Goal: Feedback & Contribution: Contribute content

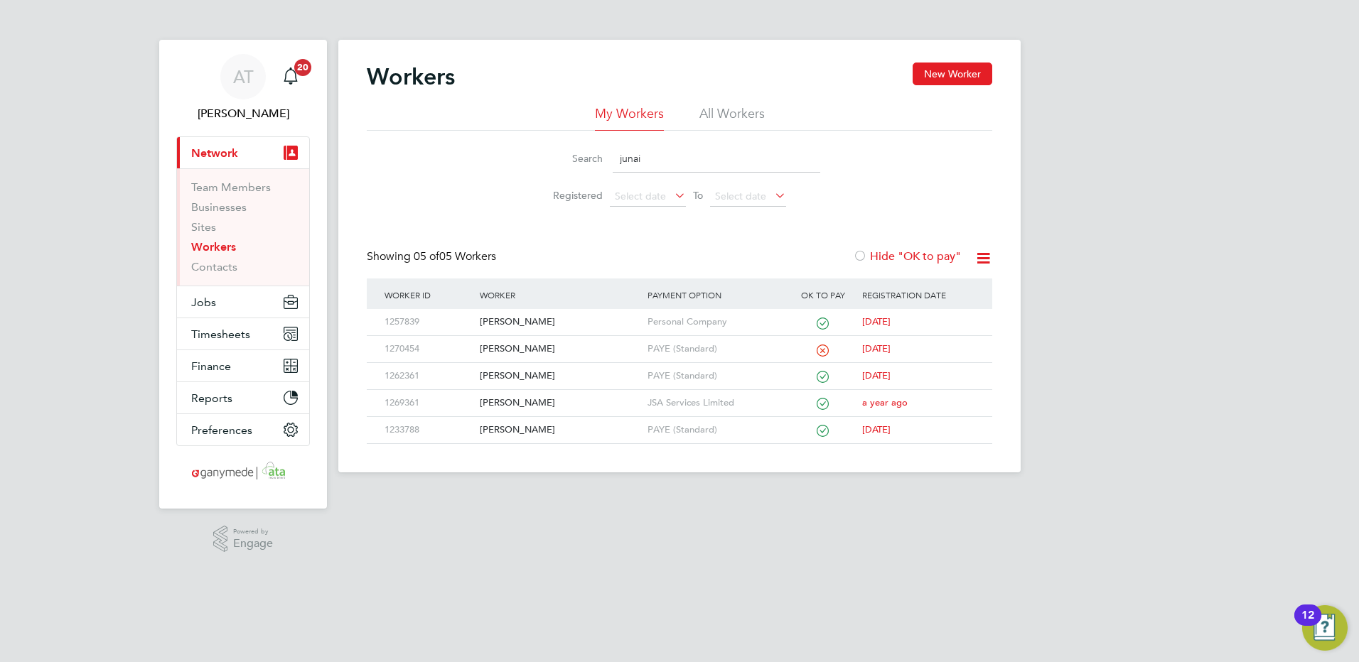
type input "junaid"
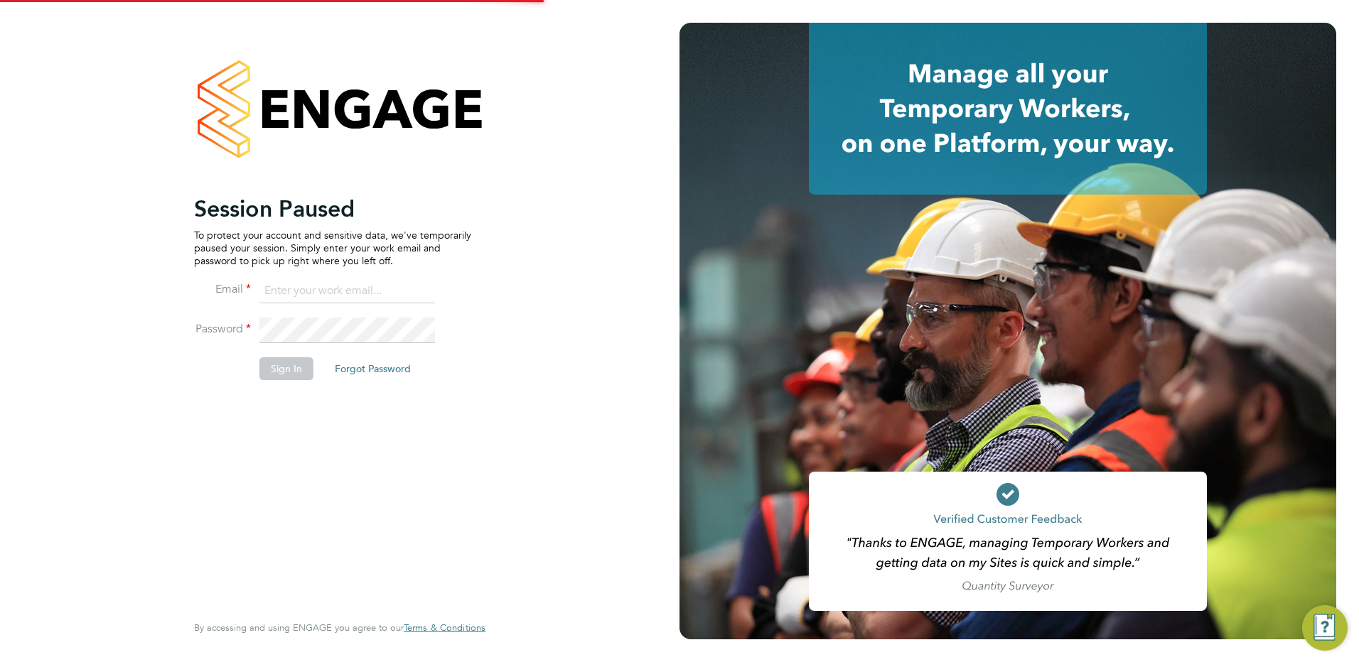
type input "angie.taylor@ganymedesolutions.co.uk"
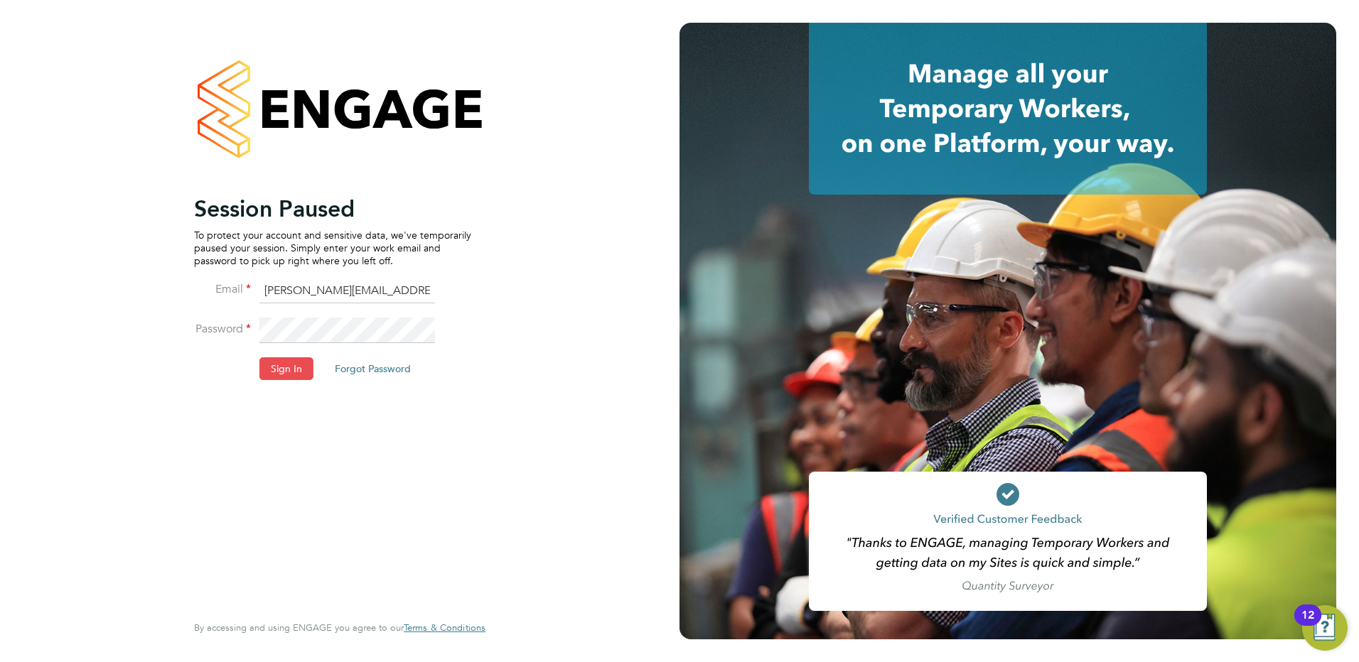
click at [286, 369] on button "Sign In" at bounding box center [286, 368] width 54 height 23
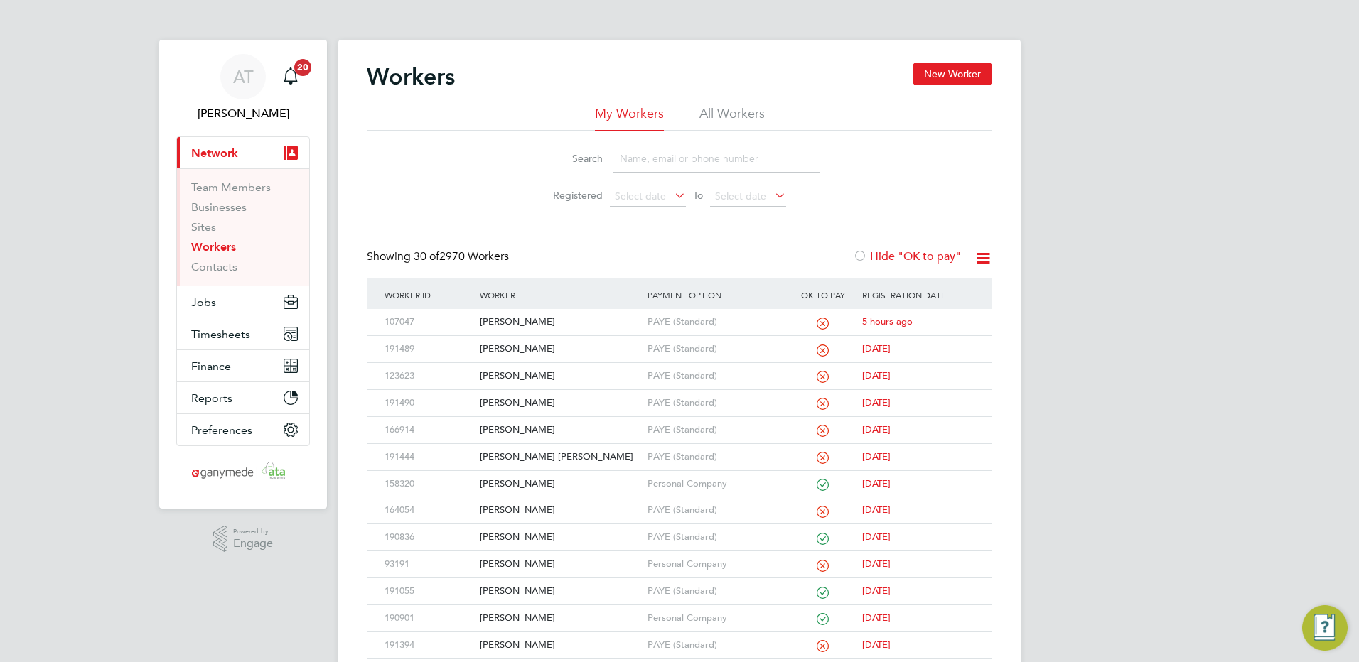
click at [622, 158] on input at bounding box center [715, 159] width 207 height 28
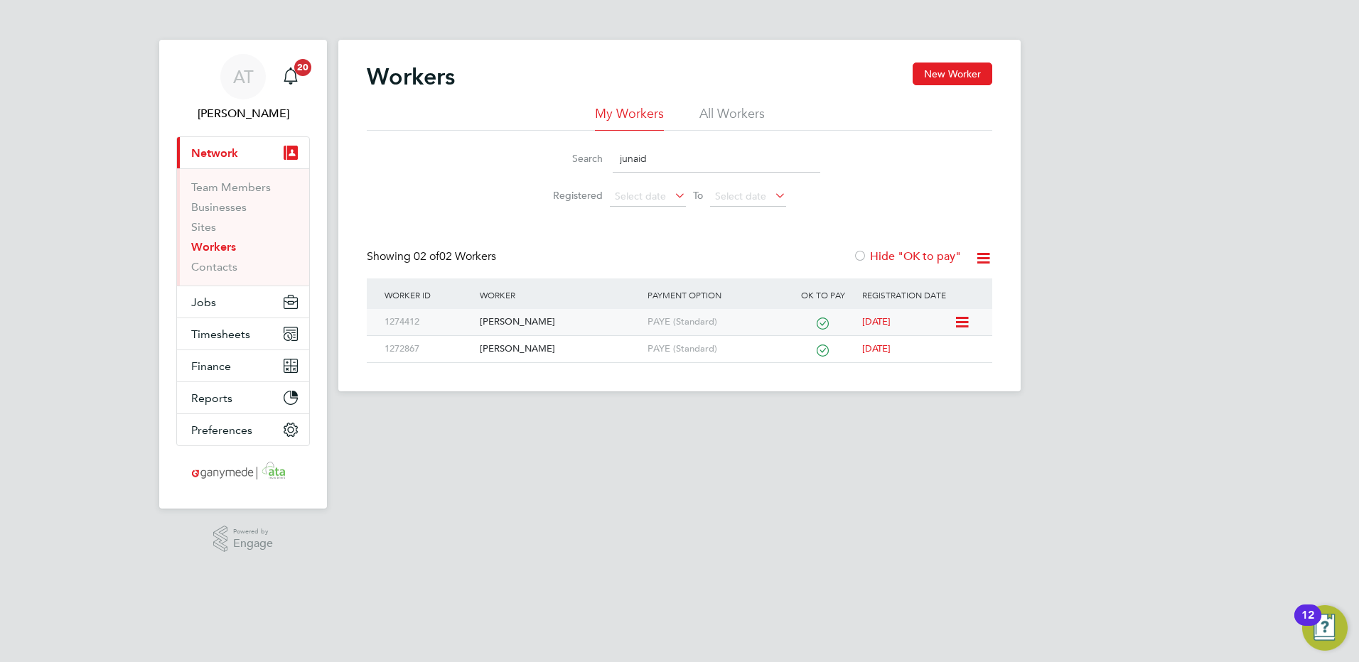
type input "junaid"
click at [528, 320] on div "[PERSON_NAME]" at bounding box center [559, 322] width 167 height 26
drag, startPoint x: 657, startPoint y: 156, endPoint x: 531, endPoint y: 175, distance: 127.1
click at [531, 175] on li "Search junaid" at bounding box center [679, 159] width 317 height 42
click at [517, 320] on div "Shuaib Junaid" at bounding box center [559, 322] width 167 height 26
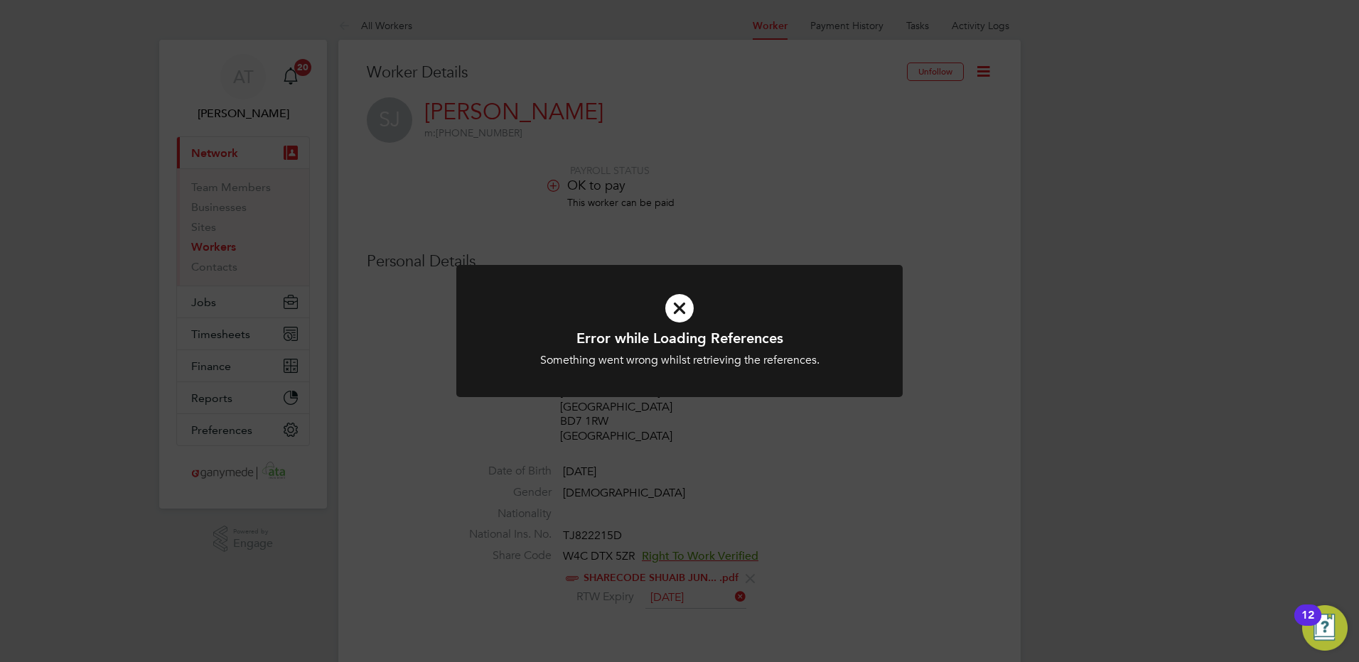
drag, startPoint x: 673, startPoint y: 308, endPoint x: 726, endPoint y: 276, distance: 62.5
click at [675, 305] on icon at bounding box center [679, 308] width 369 height 55
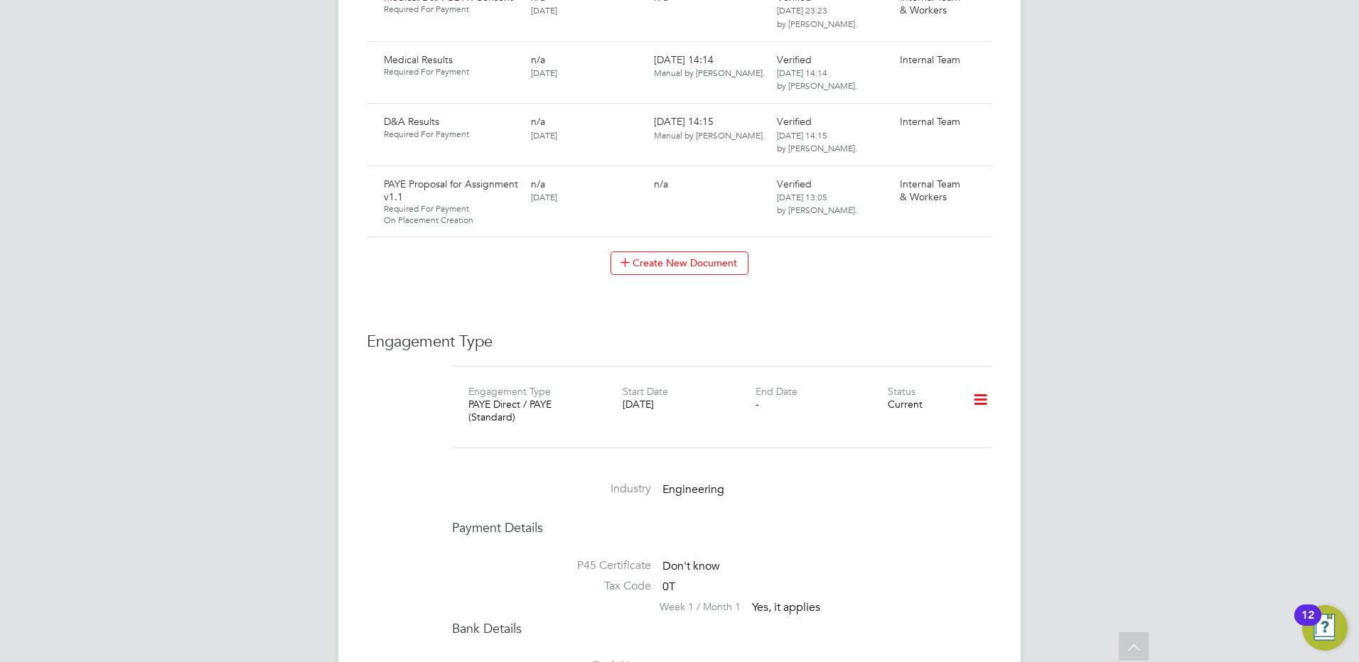
scroll to position [1918, 0]
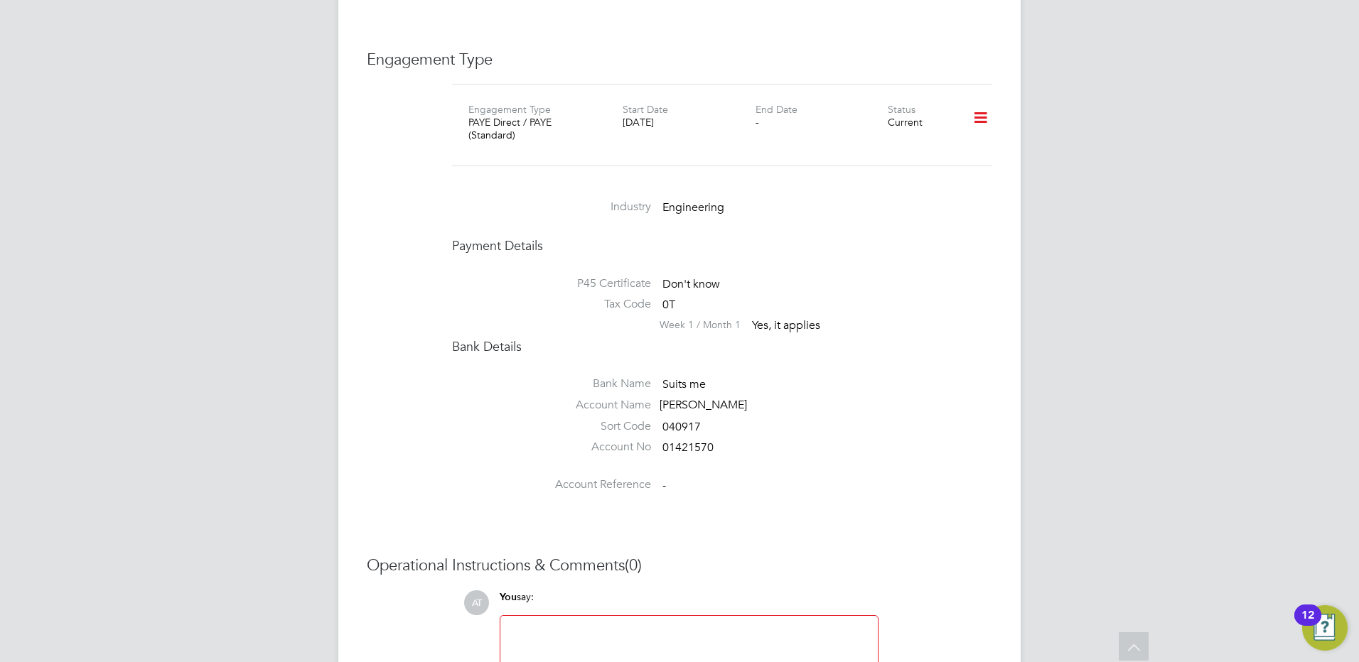
click at [979, 104] on icon at bounding box center [980, 118] width 25 height 33
click at [835, 141] on li "Edit Engagement Type" at bounding box center [905, 145] width 163 height 20
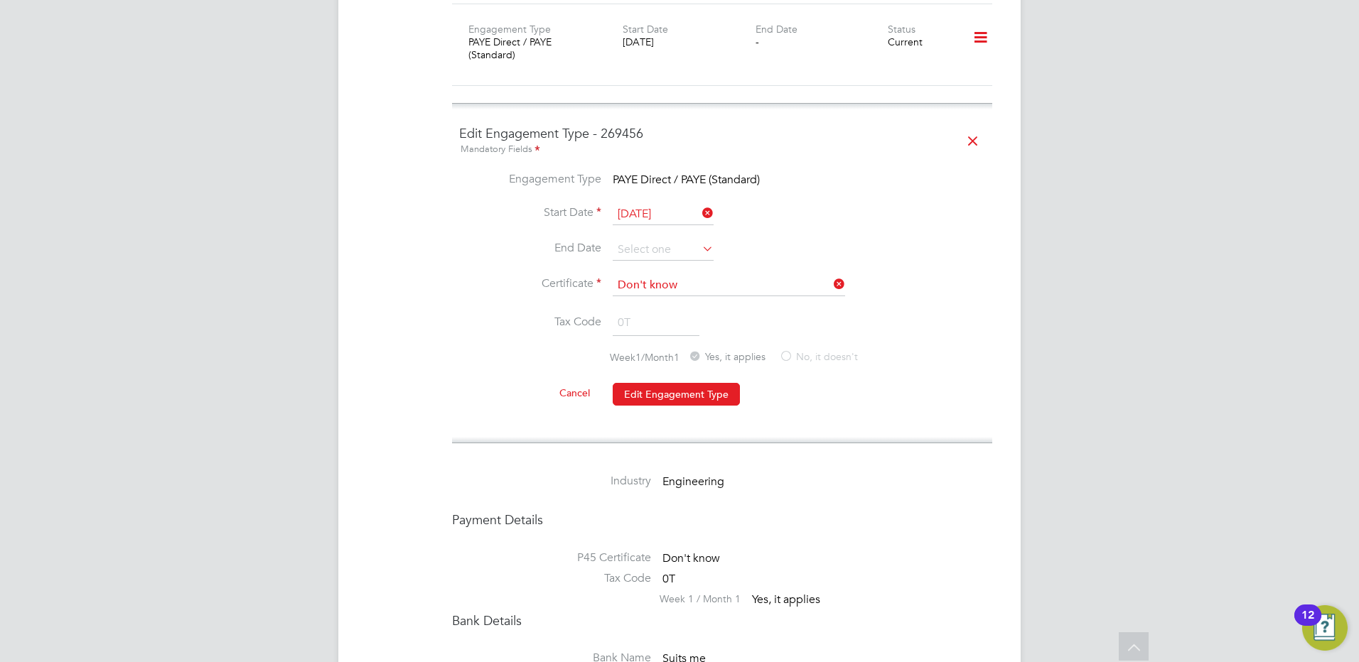
scroll to position [2345, 0]
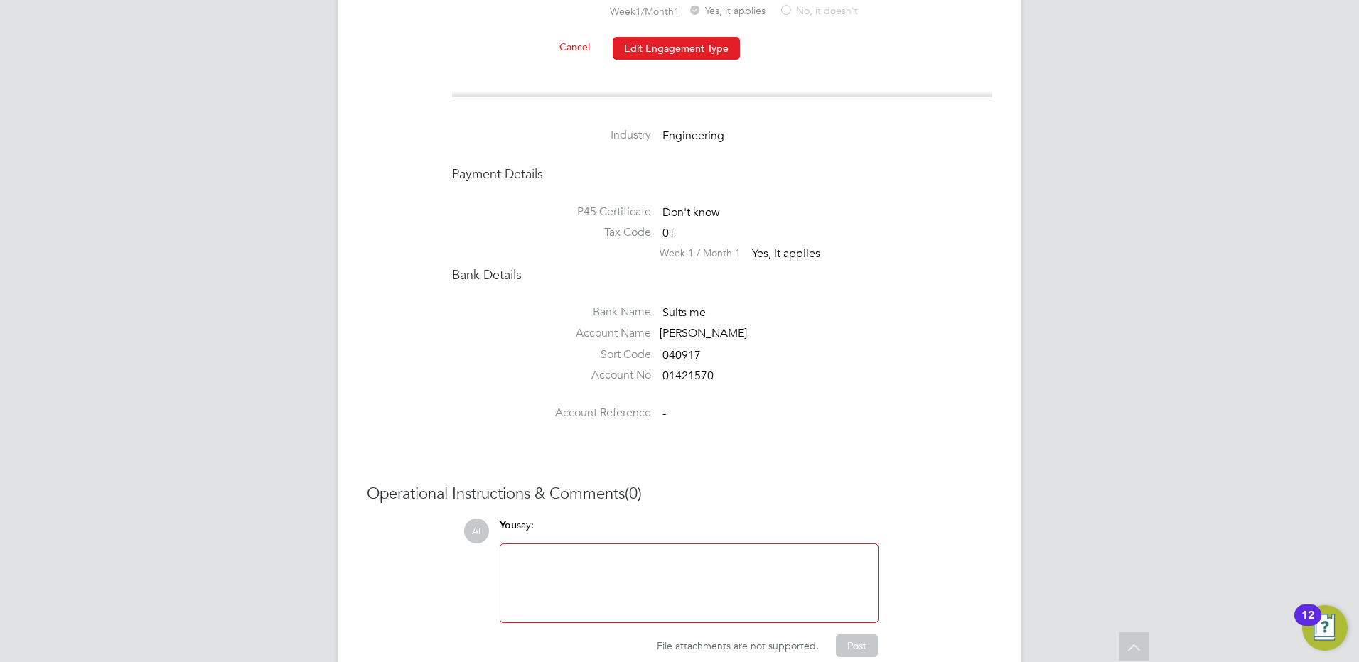
click at [753, 326] on li "Account Name Shuaib Junaid" at bounding box center [722, 336] width 540 height 21
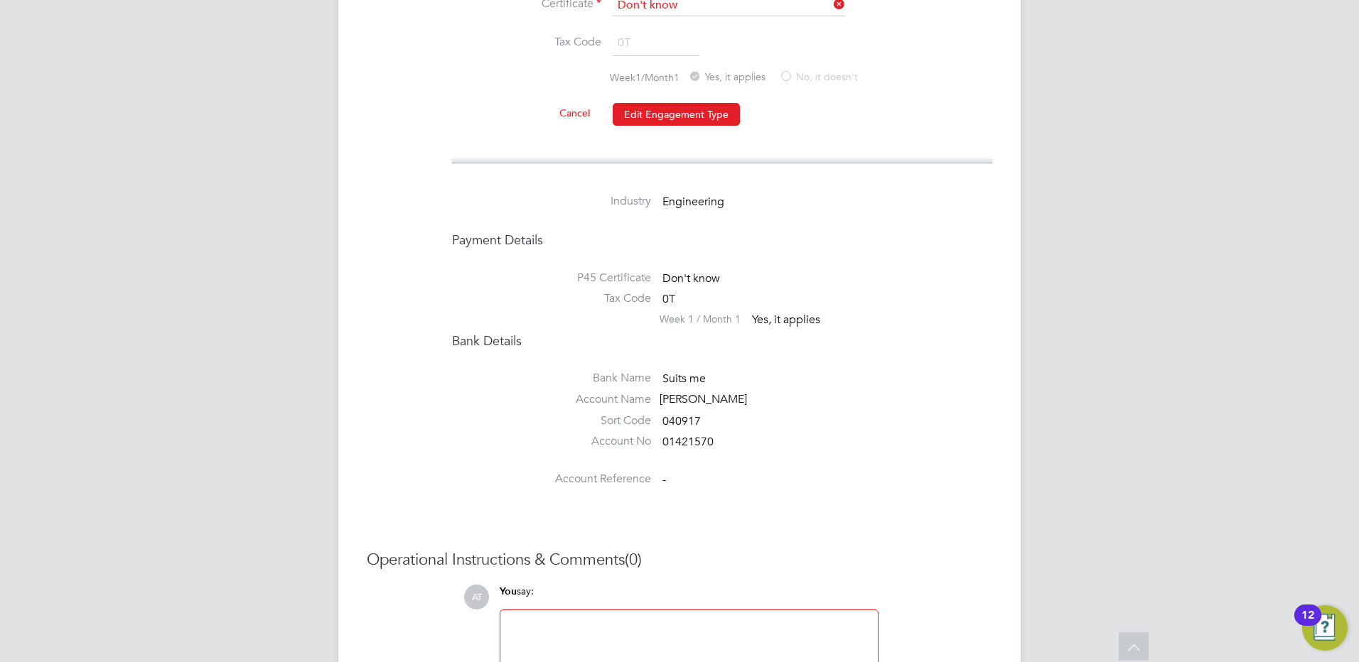
scroll to position [1918, 0]
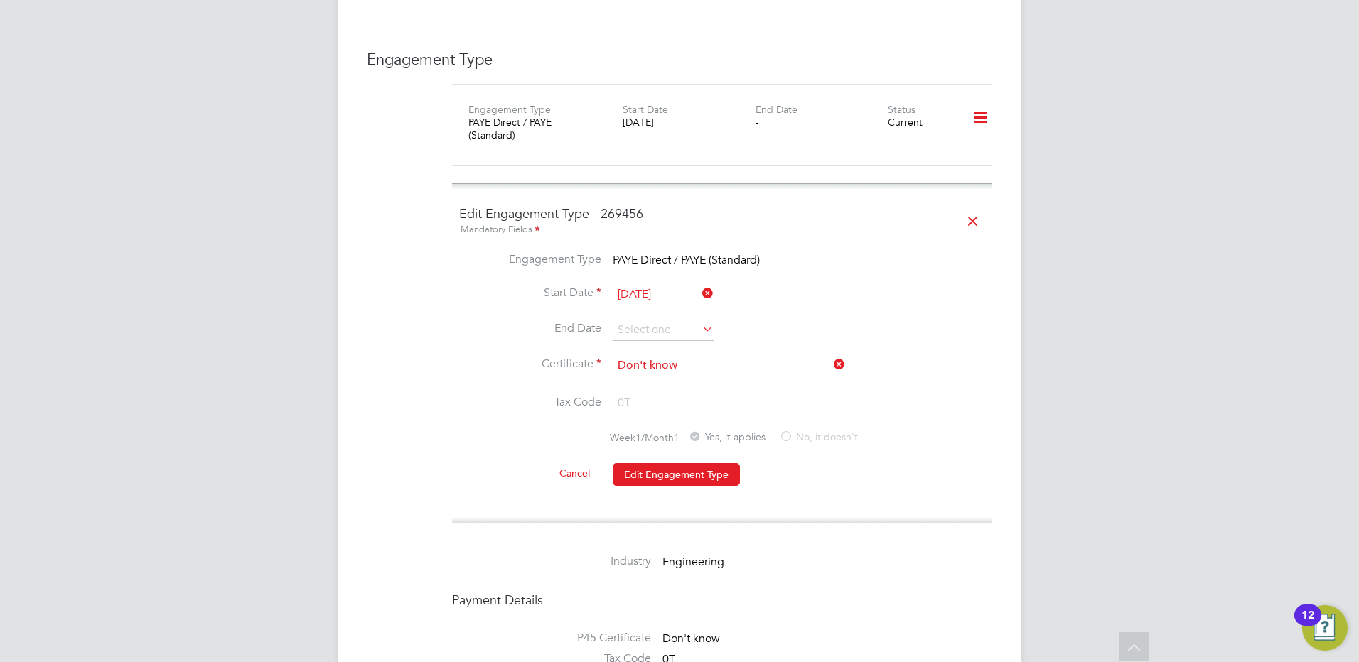
click at [971, 205] on icon at bounding box center [972, 221] width 25 height 33
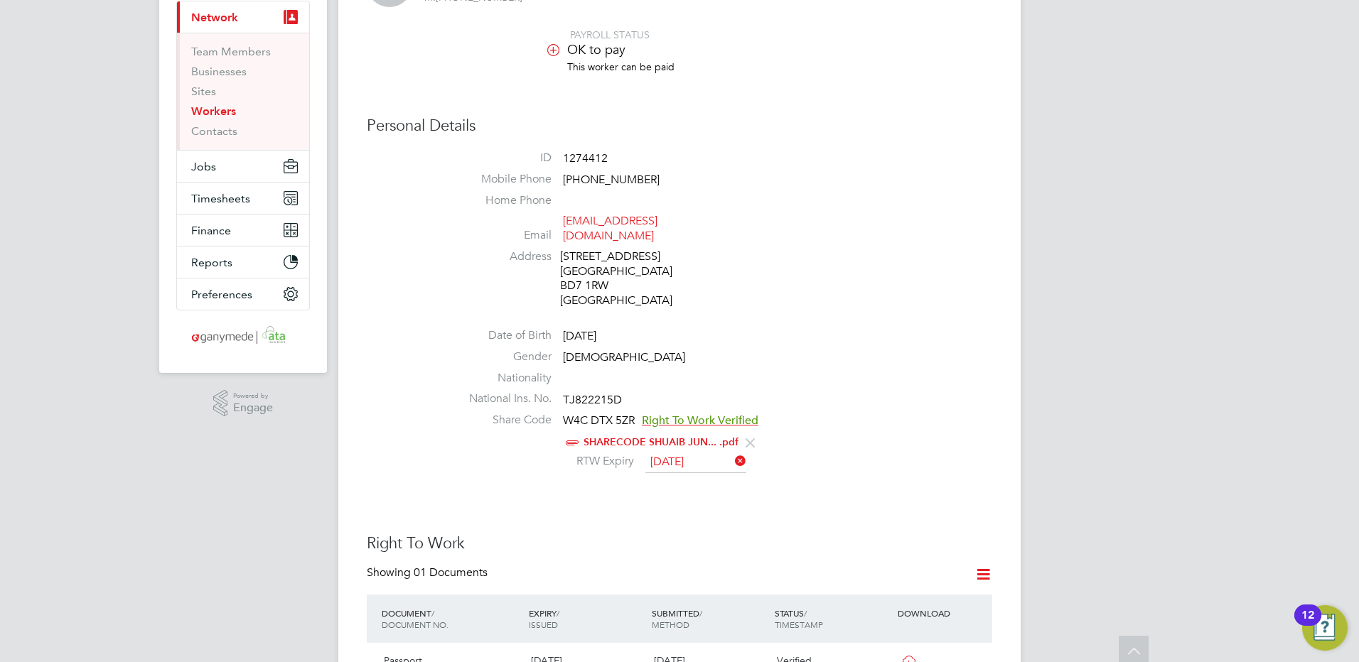
scroll to position [0, 0]
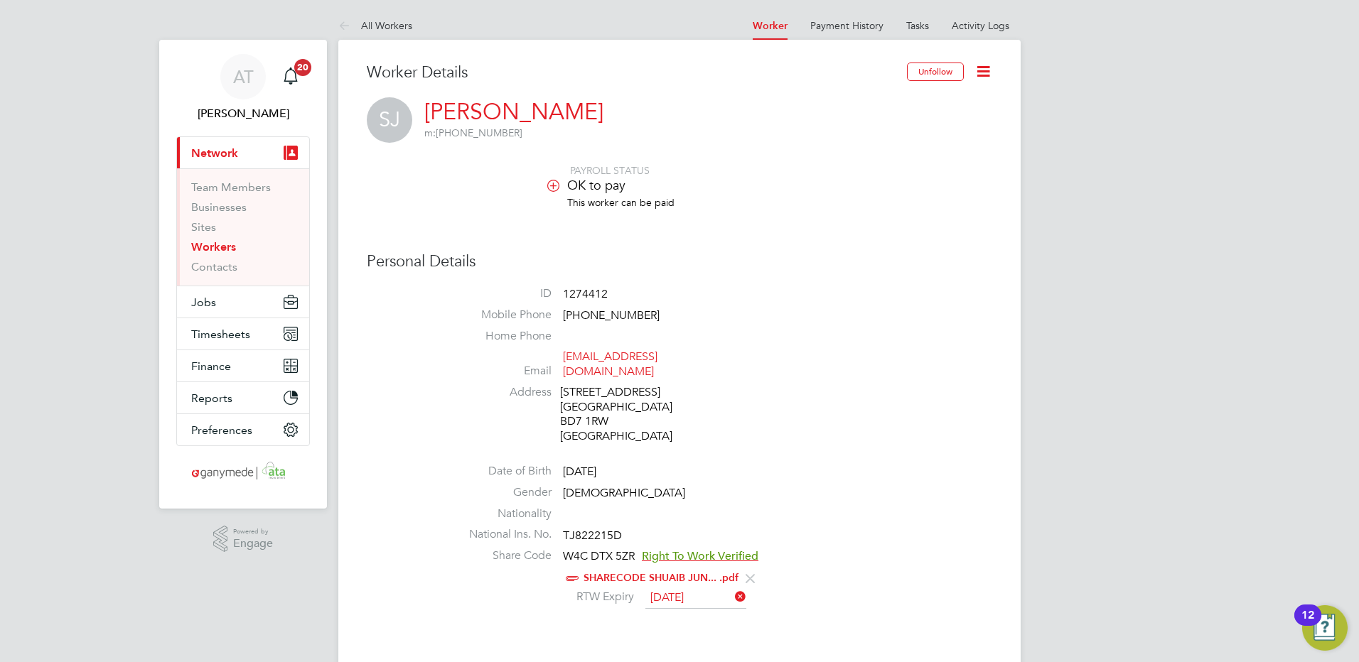
click at [984, 70] on icon at bounding box center [983, 72] width 18 height 18
click at [848, 106] on li "Invite Worker" at bounding box center [903, 105] width 178 height 20
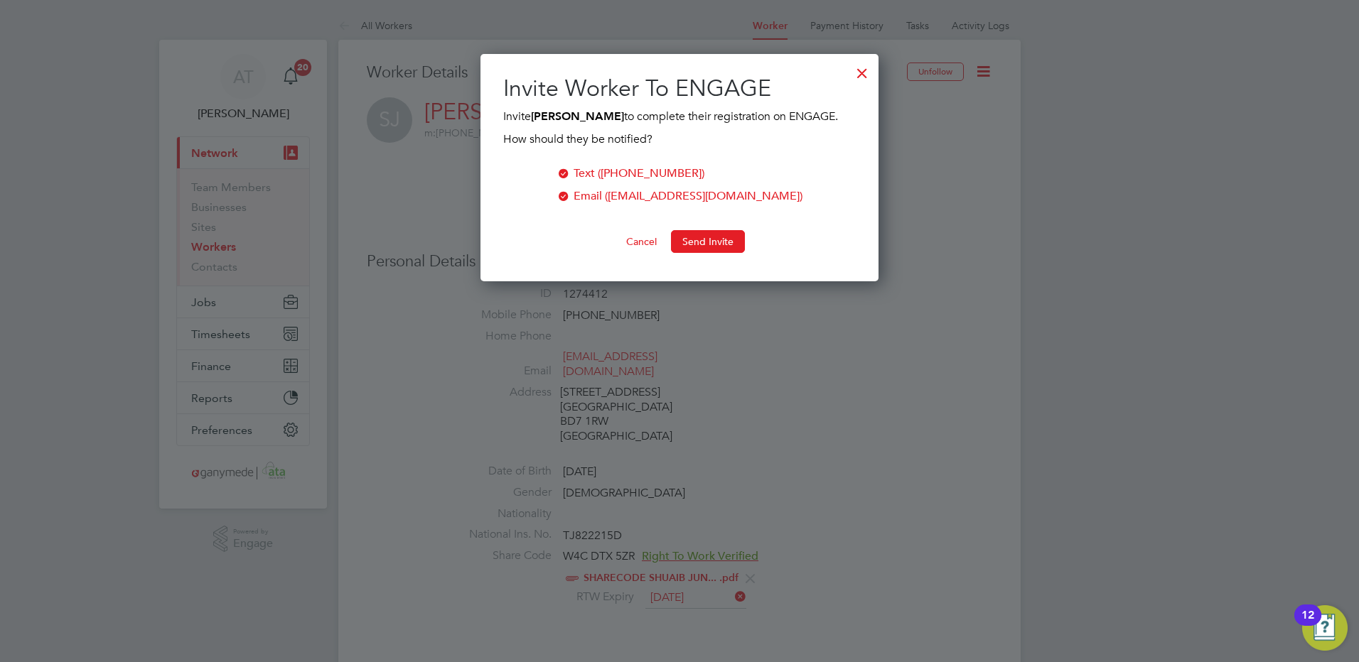
scroll to position [228, 399]
drag, startPoint x: 691, startPoint y: 240, endPoint x: 989, endPoint y: 153, distance: 310.3
click at [694, 240] on button "Send Invite" at bounding box center [708, 241] width 74 height 23
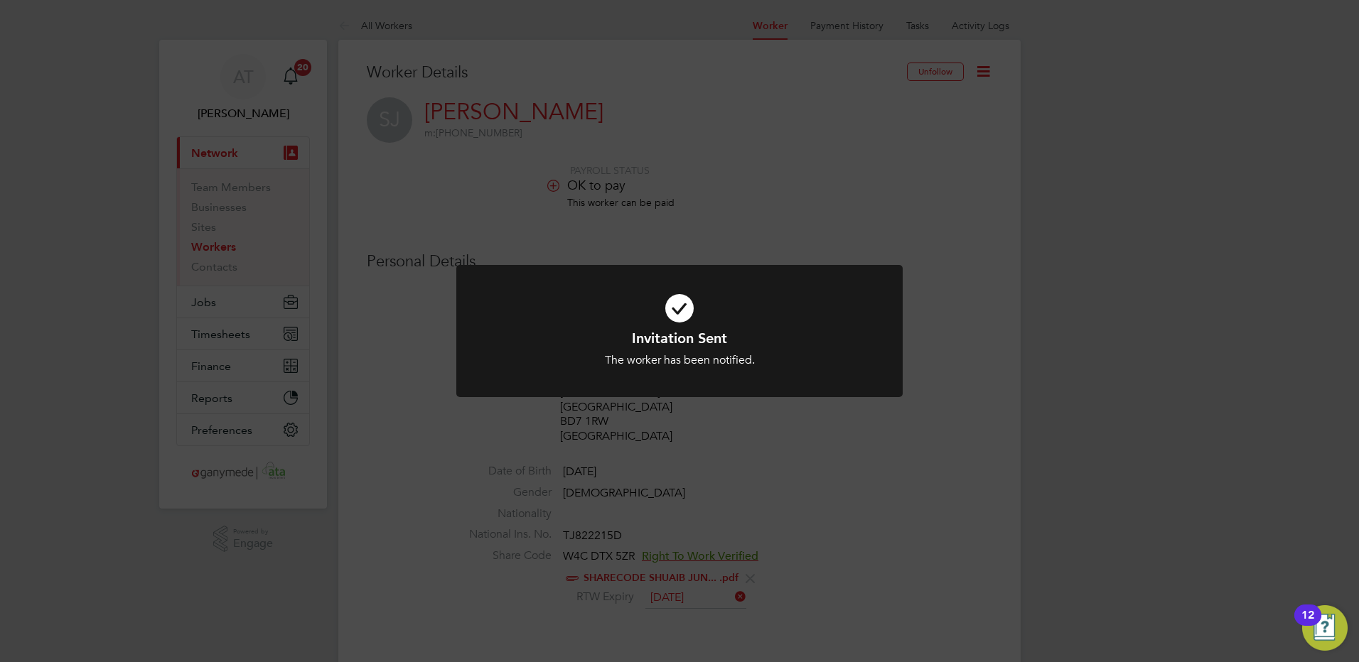
click at [838, 159] on div "Invitation Sent The worker has been notified. Cancel Okay" at bounding box center [679, 331] width 1359 height 662
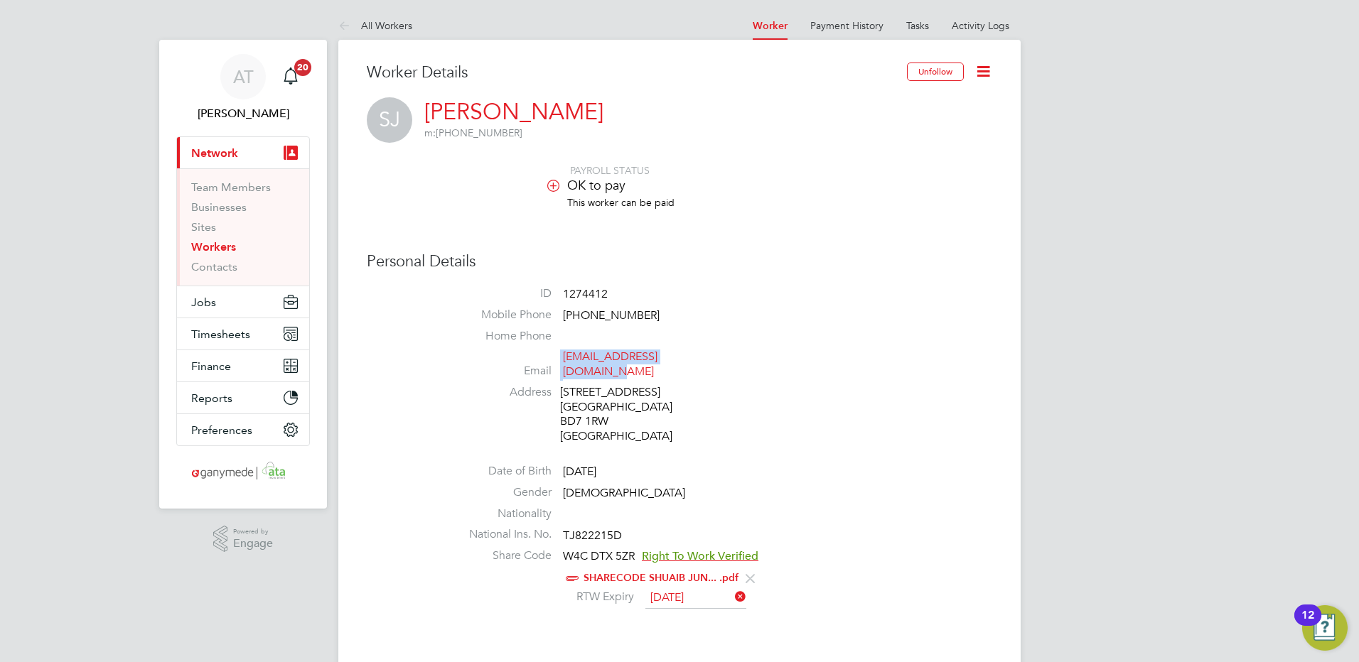
drag, startPoint x: 716, startPoint y: 360, endPoint x: 561, endPoint y: 365, distance: 155.0
click at [561, 365] on li "Email junaidshuaib56@gmail.com" at bounding box center [722, 367] width 540 height 35
copy li "junaidshuaib56@gmail.com"
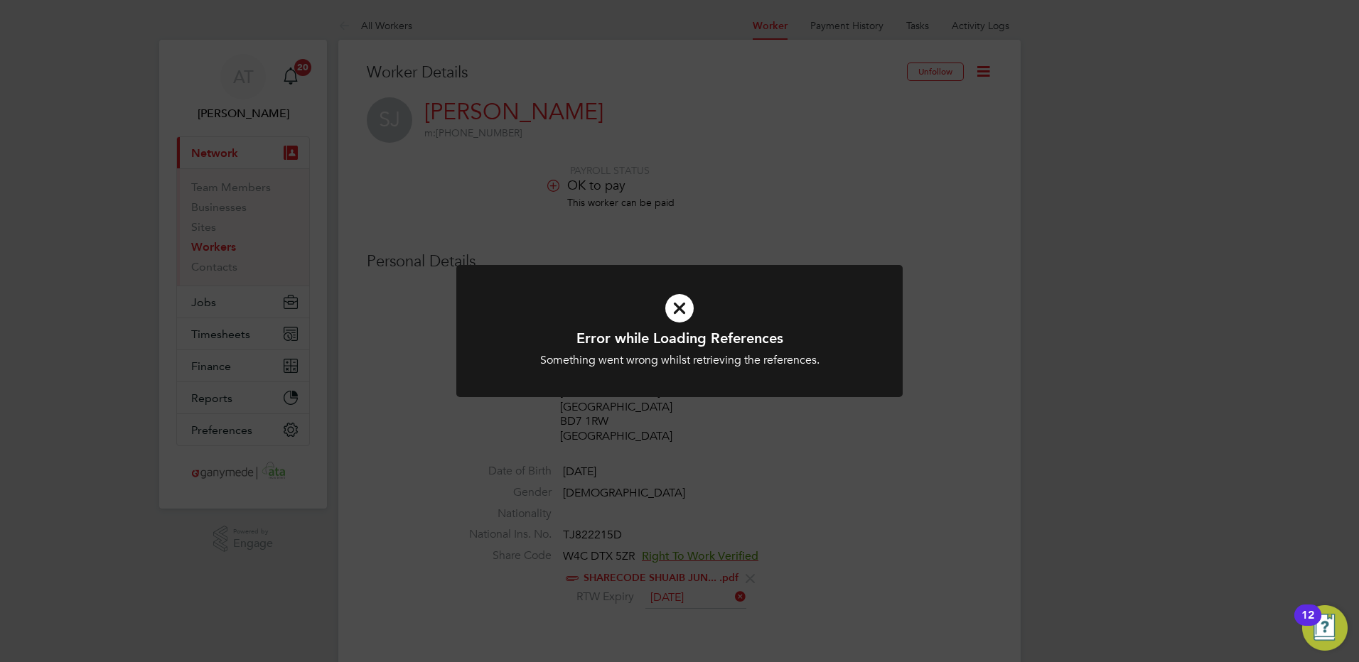
click at [677, 311] on icon at bounding box center [679, 308] width 369 height 55
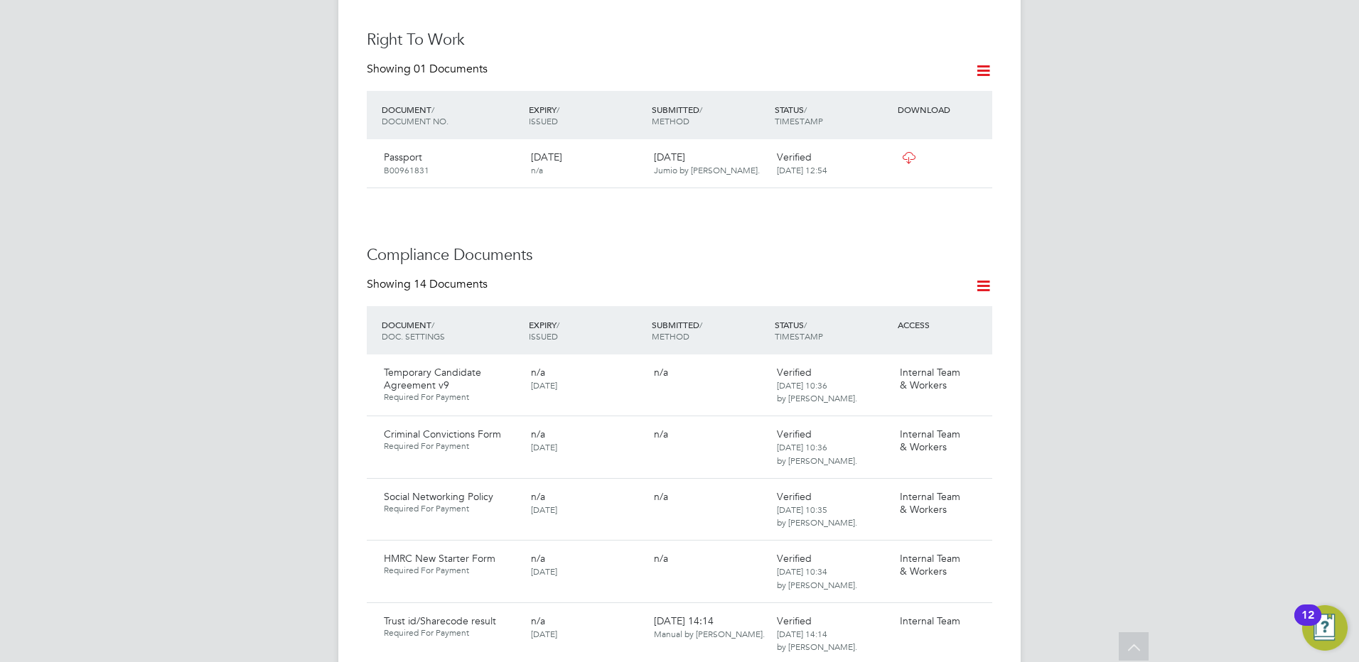
scroll to position [355, 0]
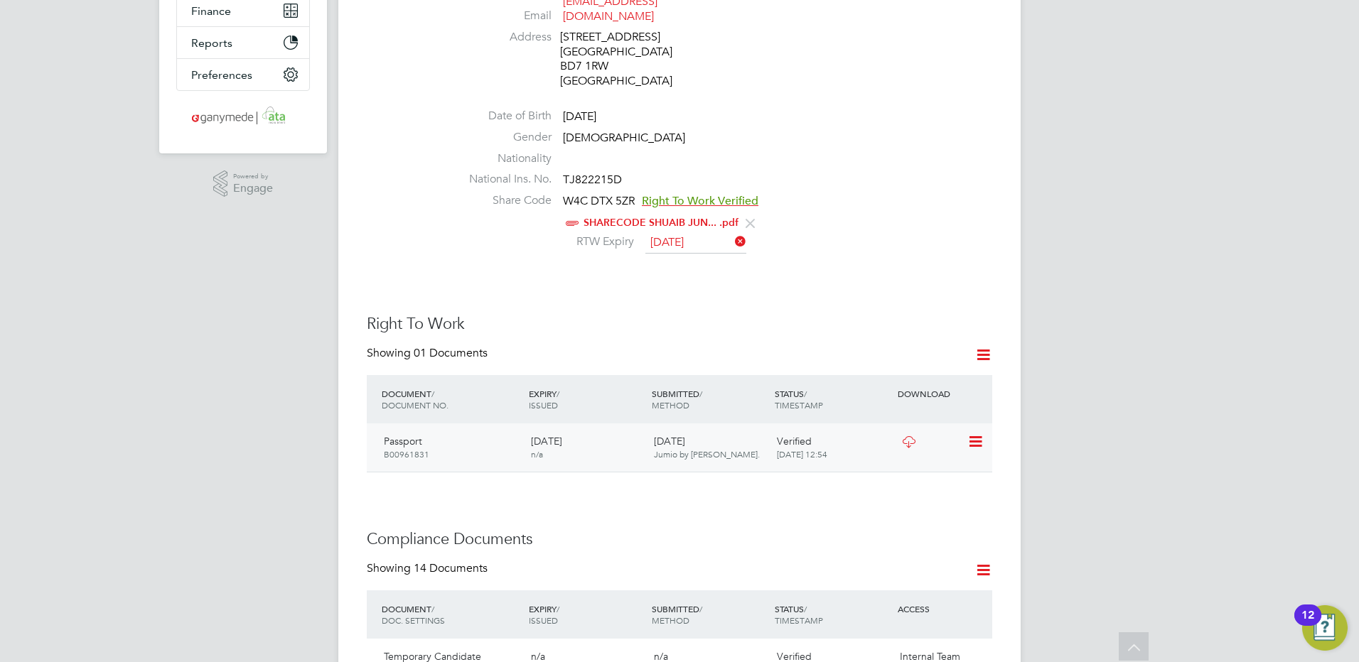
click at [973, 433] on icon at bounding box center [974, 441] width 14 height 17
click at [897, 527] on li "View Details" at bounding box center [929, 529] width 104 height 20
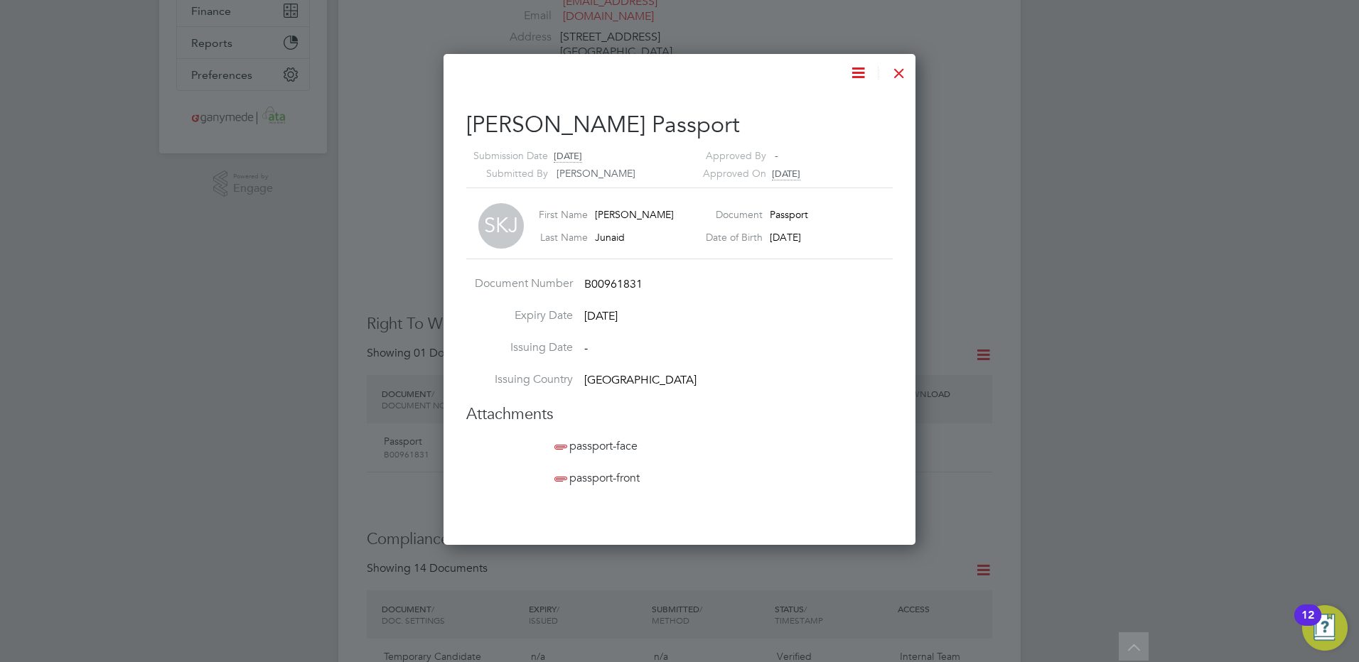
scroll to position [492, 473]
click at [599, 476] on span "passport-front" at bounding box center [595, 478] width 88 height 14
click at [898, 73] on div at bounding box center [899, 70] width 26 height 26
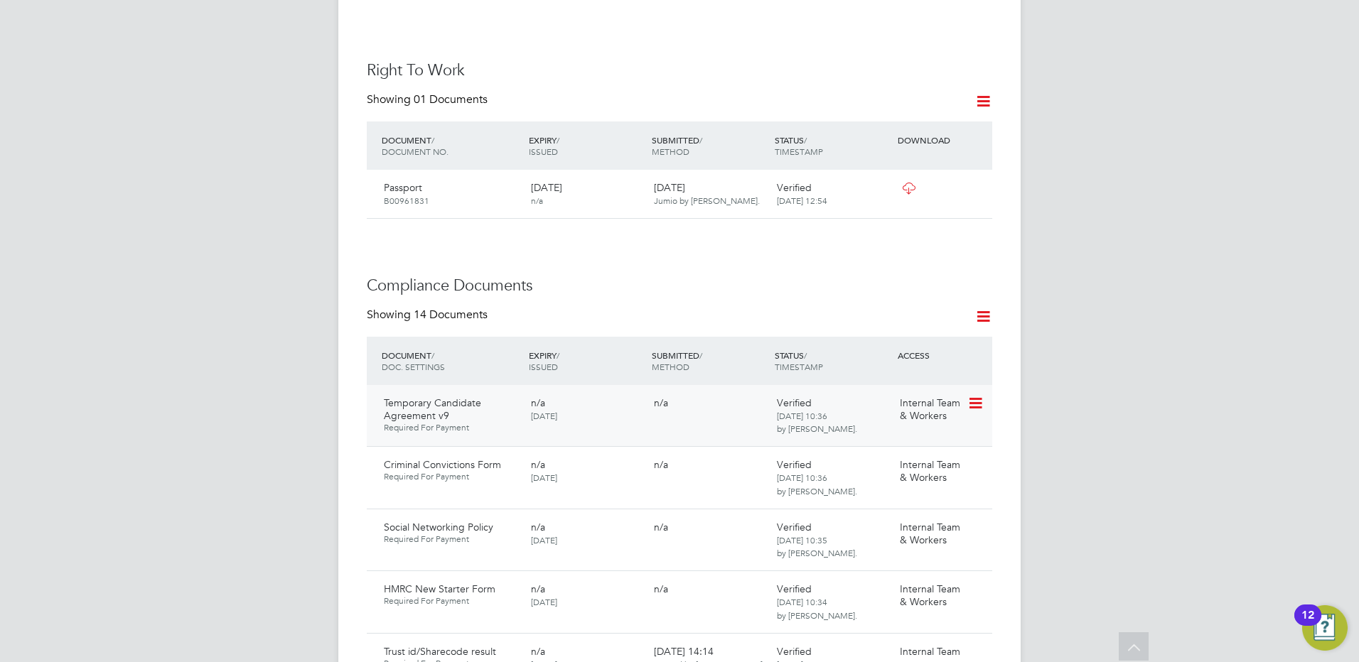
scroll to position [639, 0]
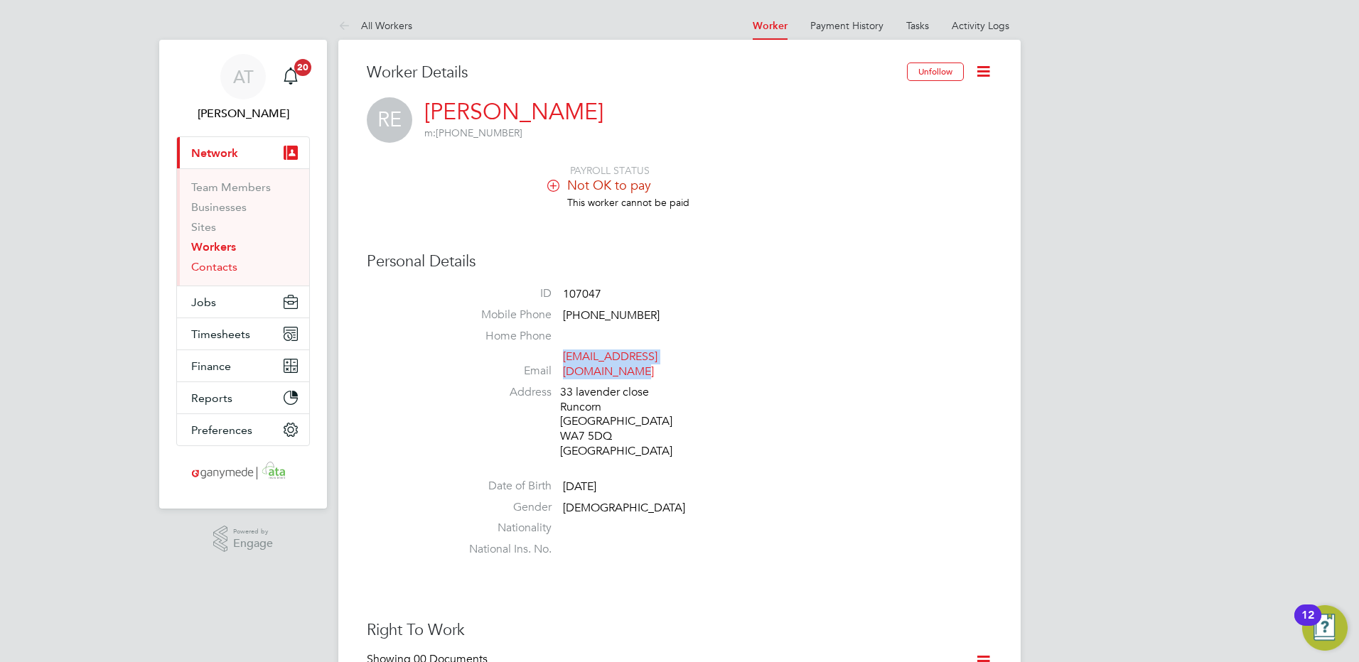
drag, startPoint x: 208, startPoint y: 266, endPoint x: 296, endPoint y: 252, distance: 89.2
click at [208, 266] on link "Contacts" at bounding box center [214, 267] width 46 height 14
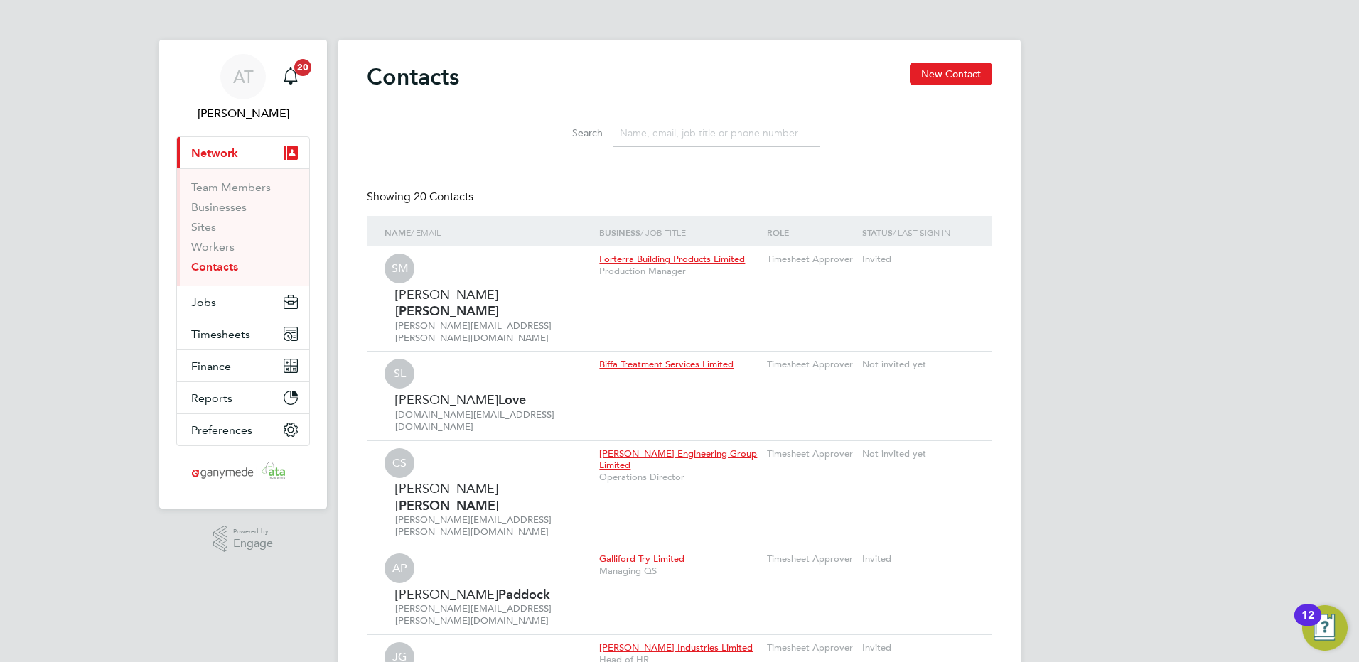
click at [223, 150] on span "Network" at bounding box center [214, 153] width 47 height 14
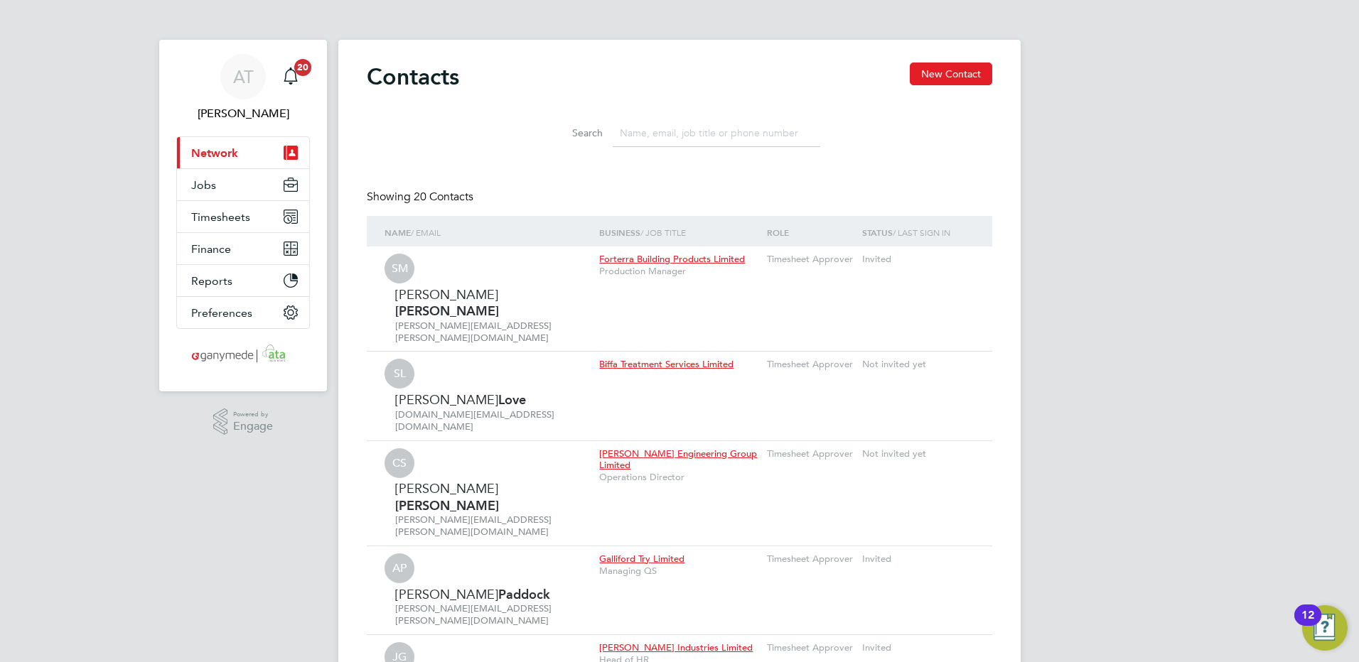
click at [209, 152] on span "Network" at bounding box center [214, 153] width 47 height 14
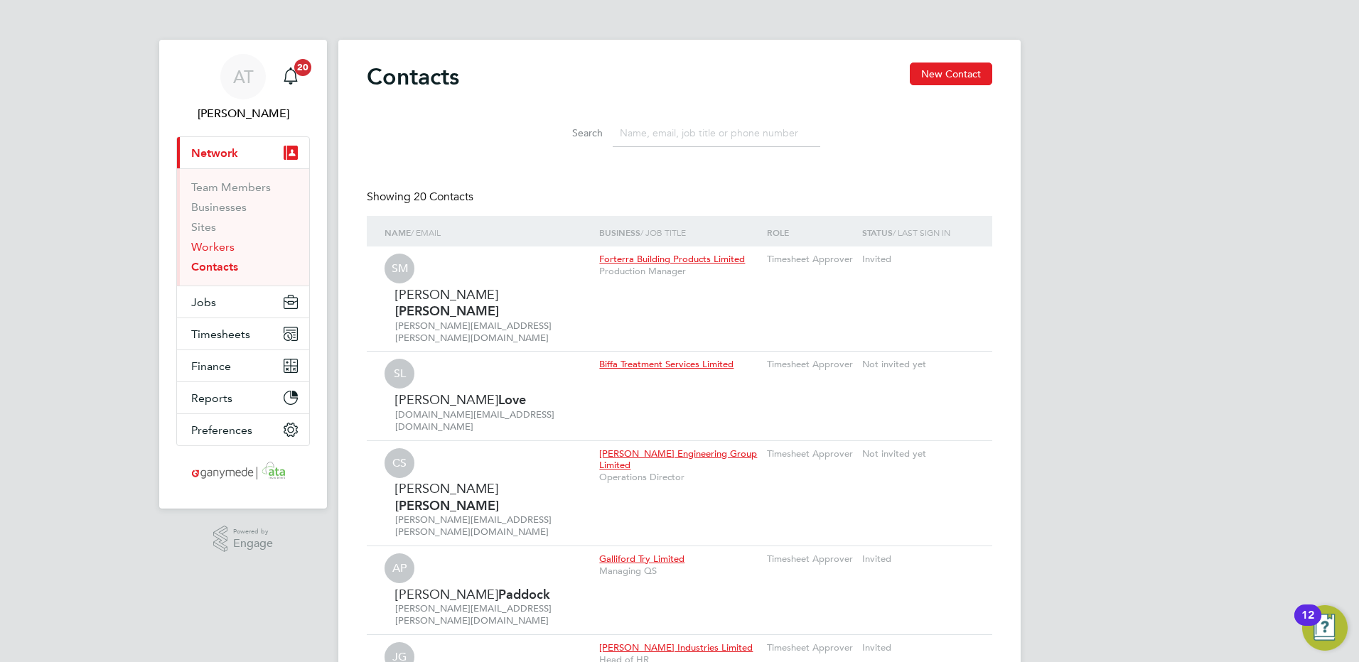
click at [212, 245] on link "Workers" at bounding box center [212, 247] width 43 height 14
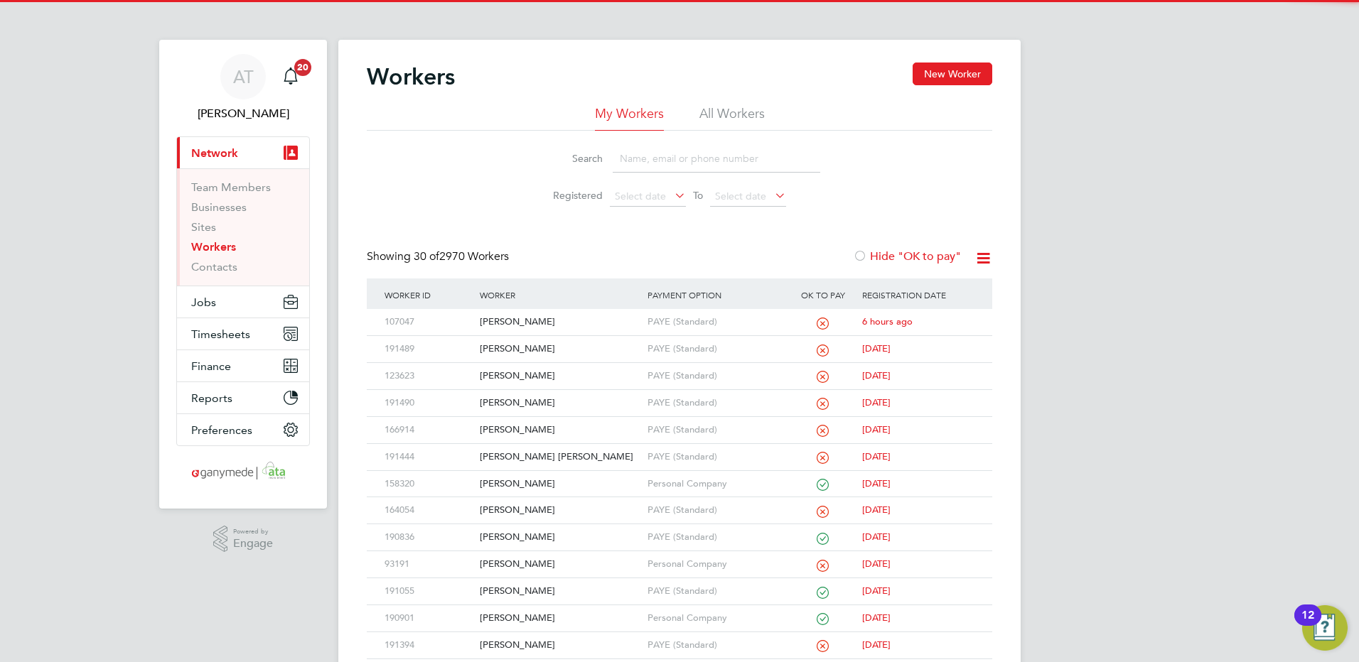
click at [635, 150] on input at bounding box center [715, 159] width 207 height 28
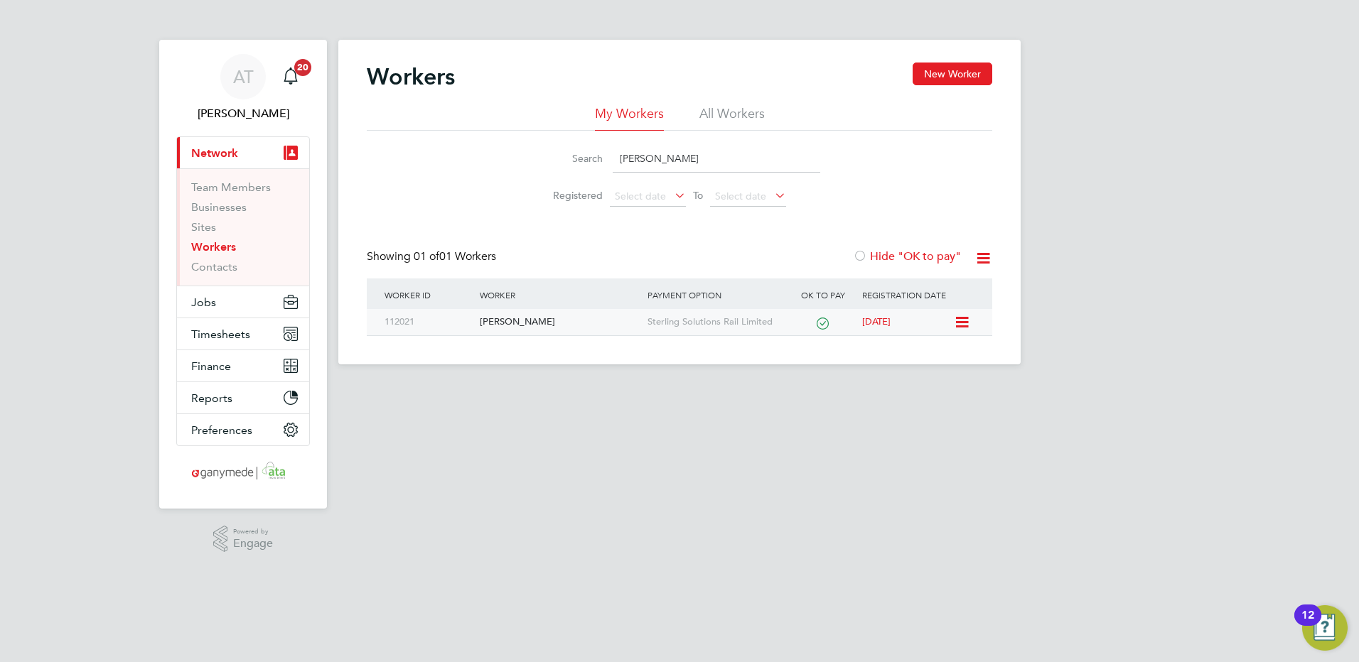
type input "[PERSON_NAME]"
click at [507, 319] on div "[PERSON_NAME]" at bounding box center [559, 322] width 167 height 26
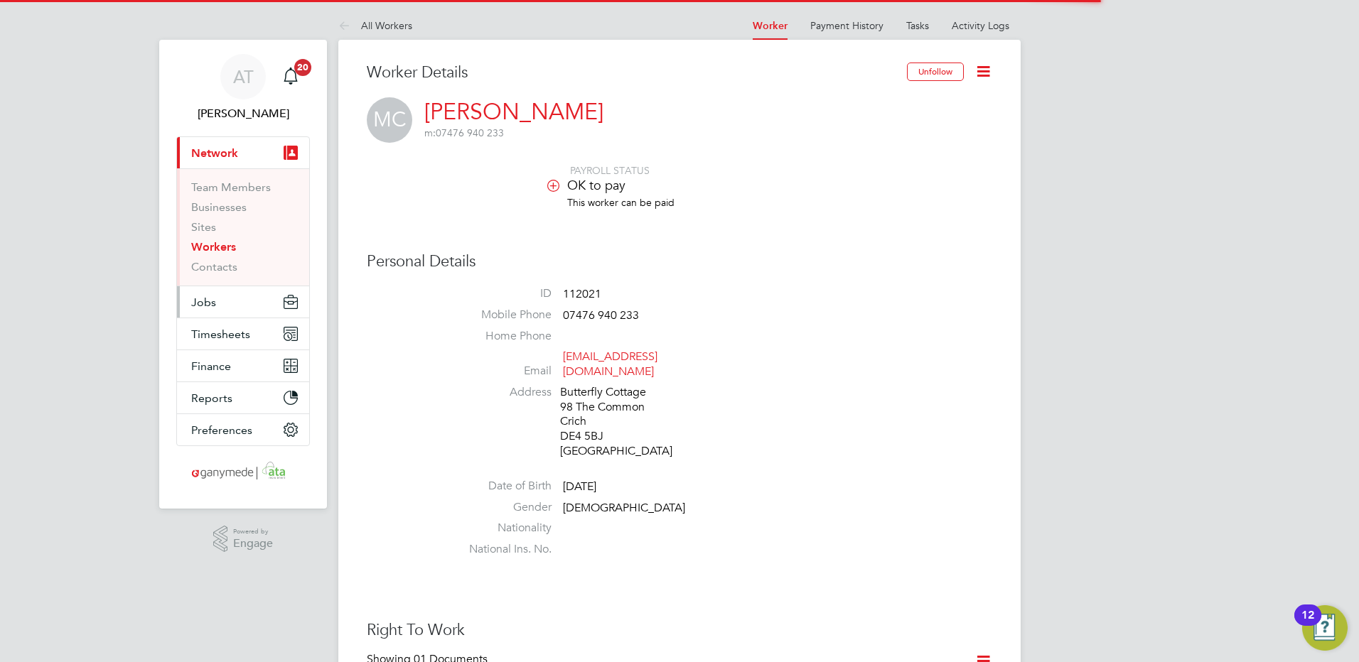
click at [207, 303] on span "Jobs" at bounding box center [203, 303] width 25 height 14
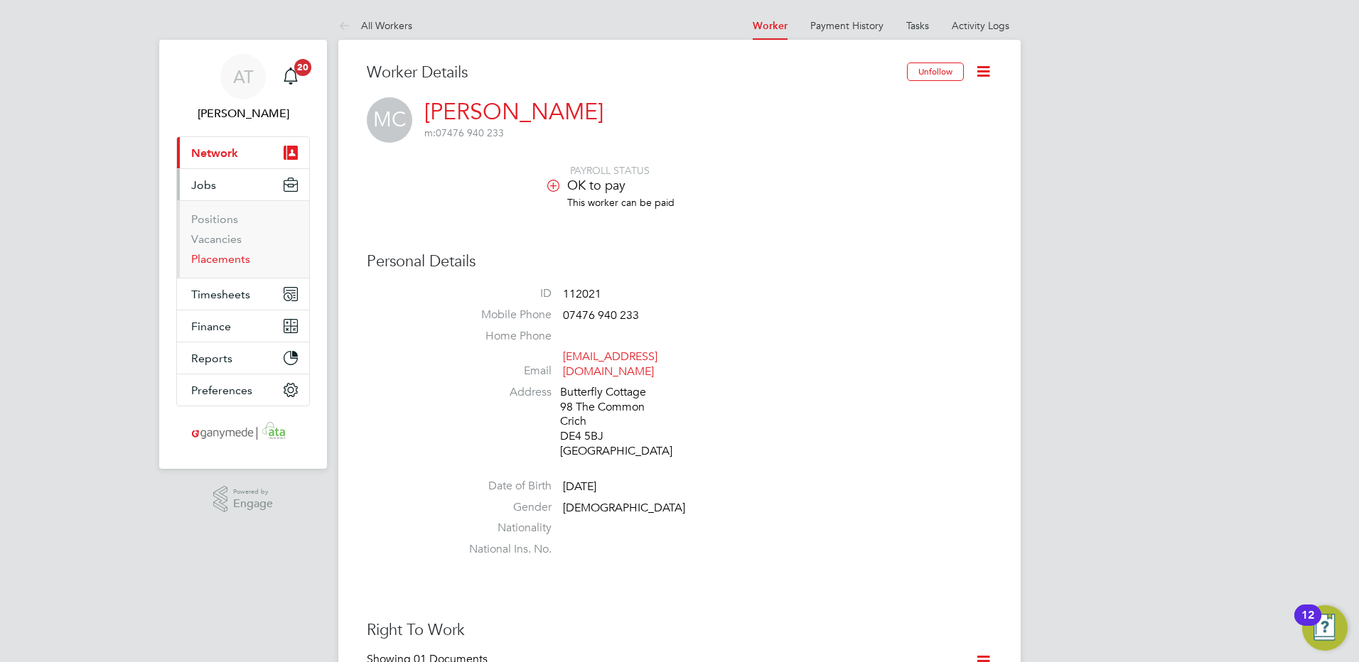
drag, startPoint x: 220, startPoint y: 258, endPoint x: 249, endPoint y: 249, distance: 29.7
click at [220, 258] on link "Placements" at bounding box center [220, 259] width 59 height 14
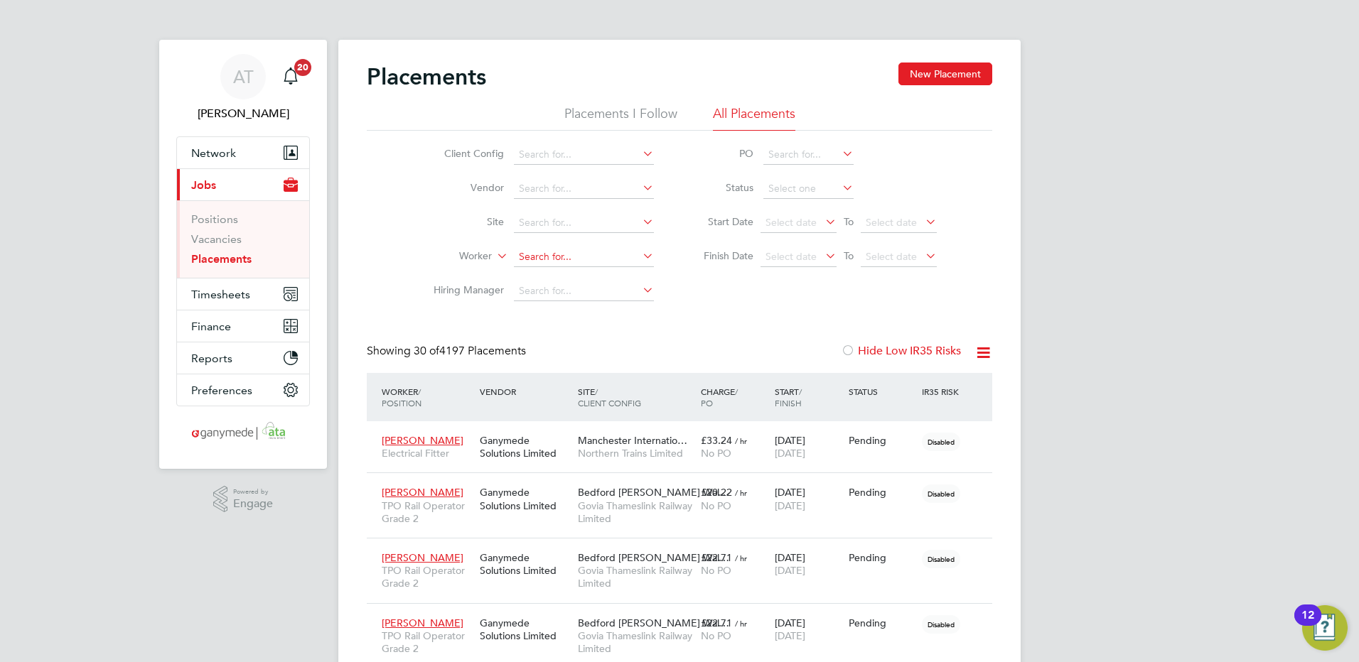
click at [519, 253] on input at bounding box center [584, 257] width 140 height 20
drag, startPoint x: 546, startPoint y: 276, endPoint x: 522, endPoint y: 265, distance: 26.7
click at [544, 276] on li "Mark Cham bers" at bounding box center [583, 275] width 141 height 19
type input "Mark Chambers"
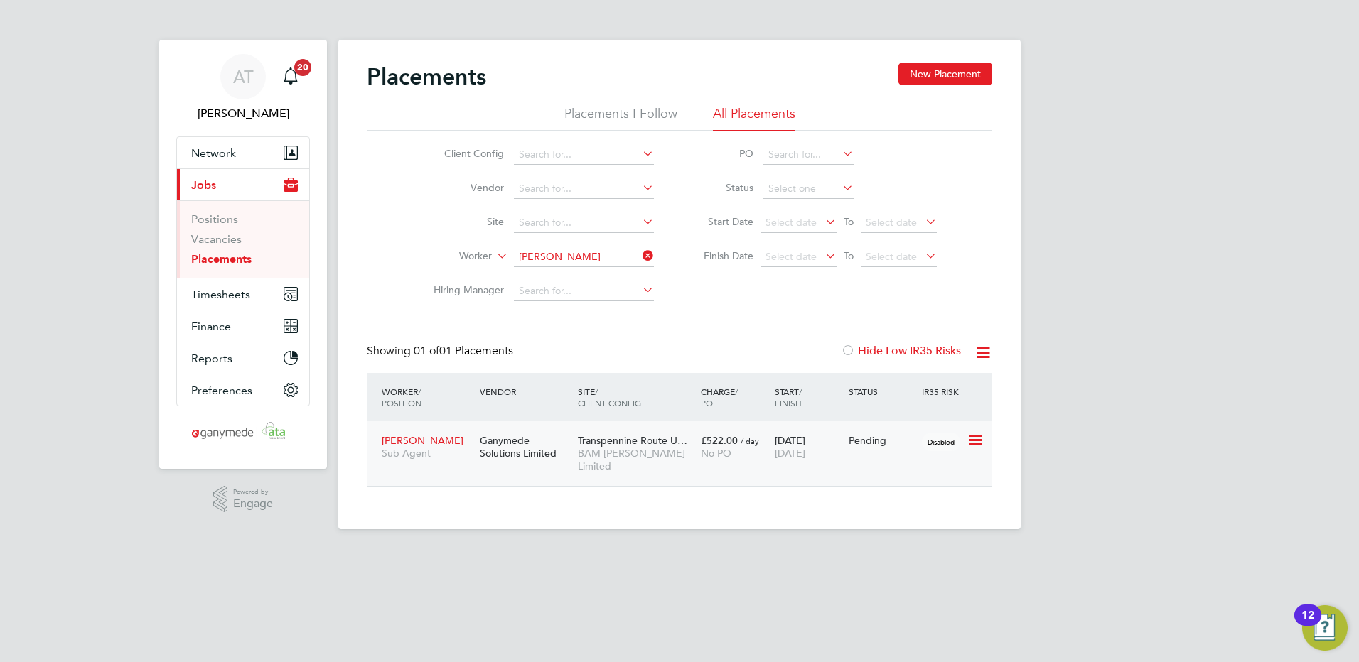
click at [684, 460] on div "Transpennine Route U… BAM Nuttall Limited" at bounding box center [635, 453] width 123 height 53
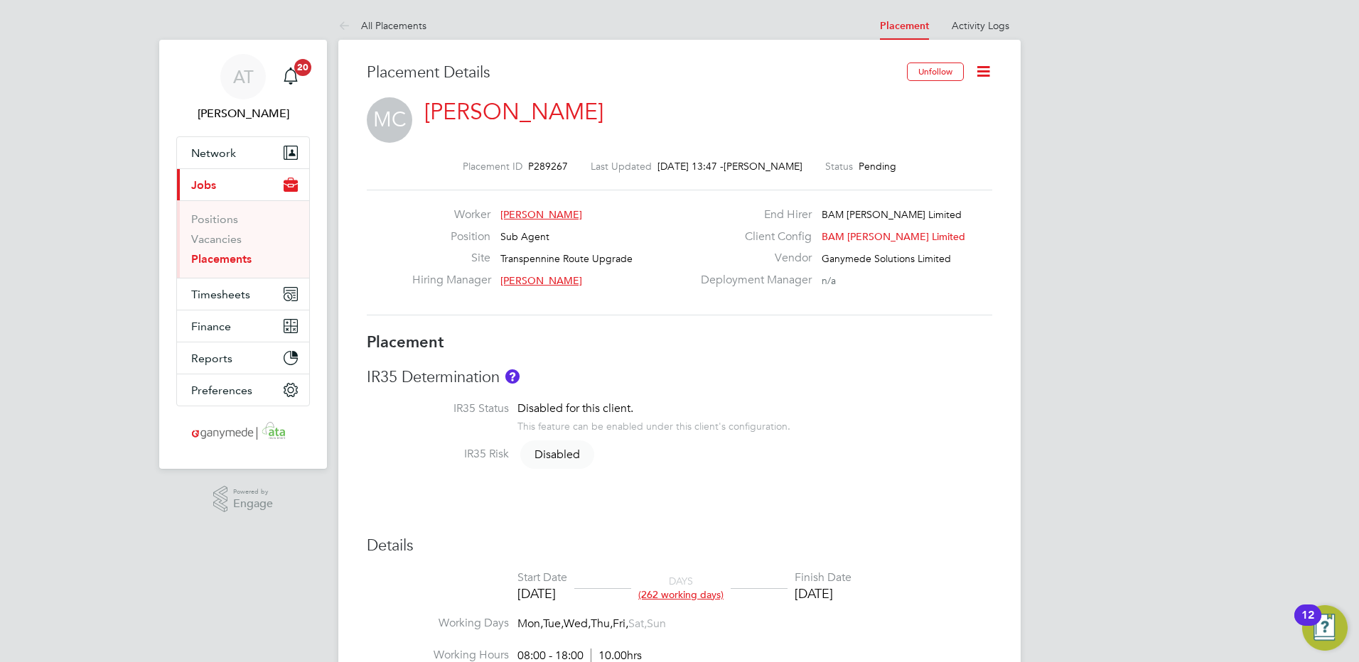
click at [985, 70] on icon at bounding box center [983, 72] width 18 height 18
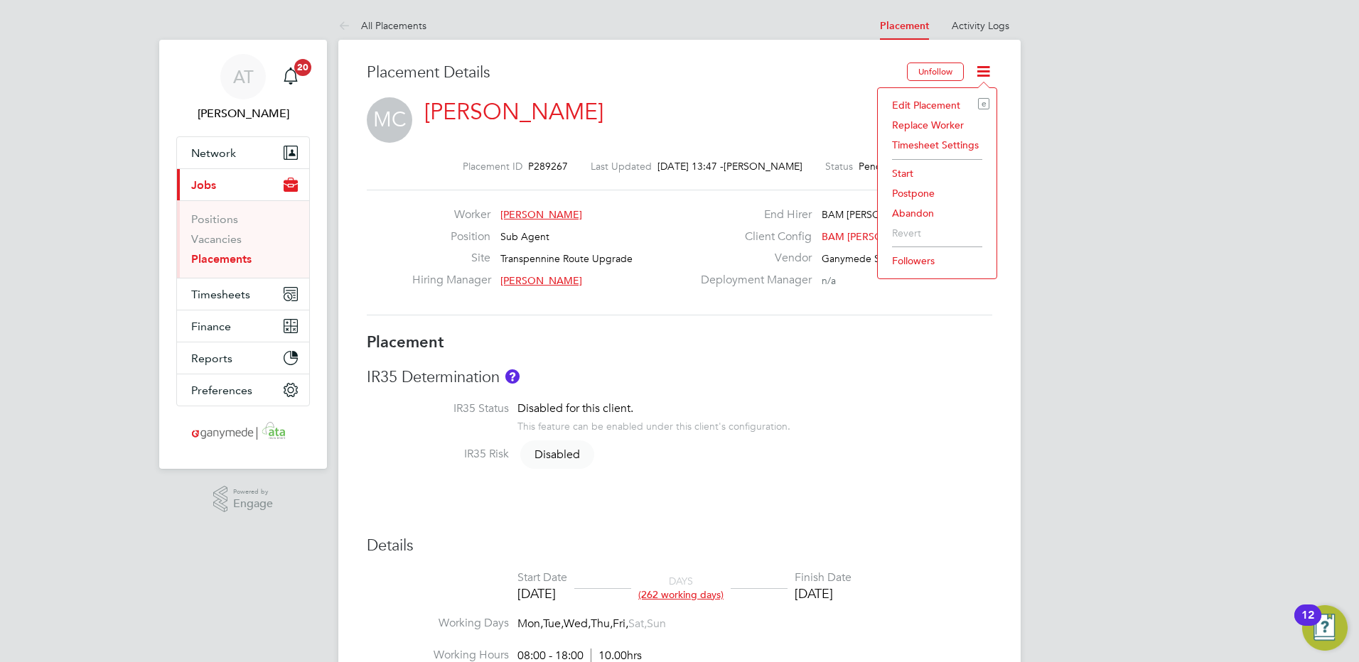
click at [924, 102] on li "Edit Placement e" at bounding box center [937, 105] width 104 height 20
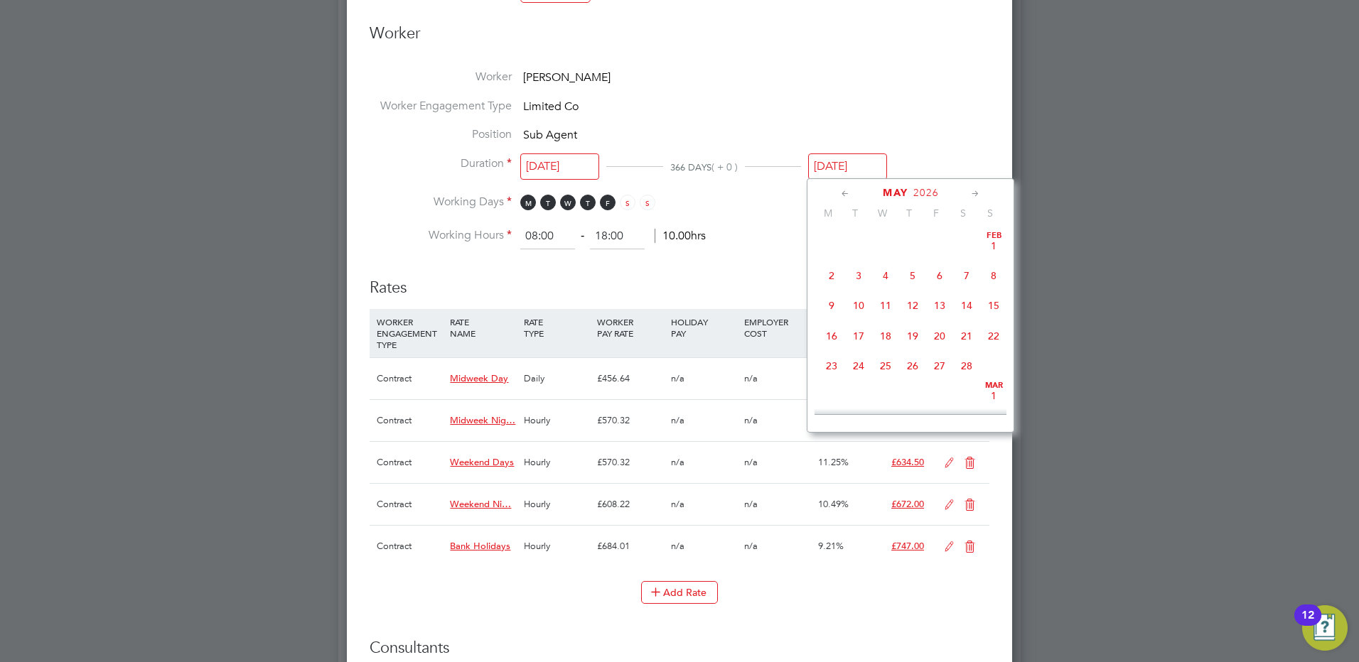
click at [846, 168] on input "19 May 2026" at bounding box center [847, 166] width 79 height 26
click at [844, 195] on icon at bounding box center [845, 194] width 14 height 16
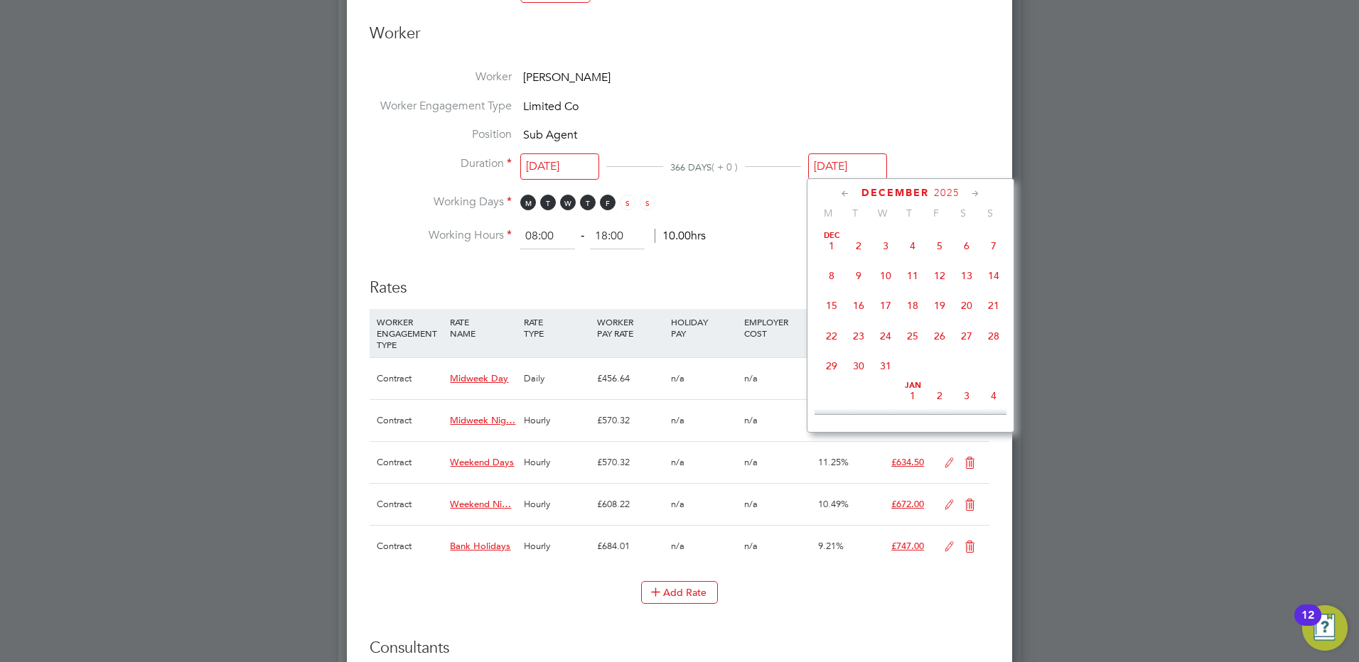
click at [844, 195] on icon at bounding box center [845, 194] width 14 height 16
drag, startPoint x: 941, startPoint y: 333, endPoint x: 894, endPoint y: 272, distance: 77.0
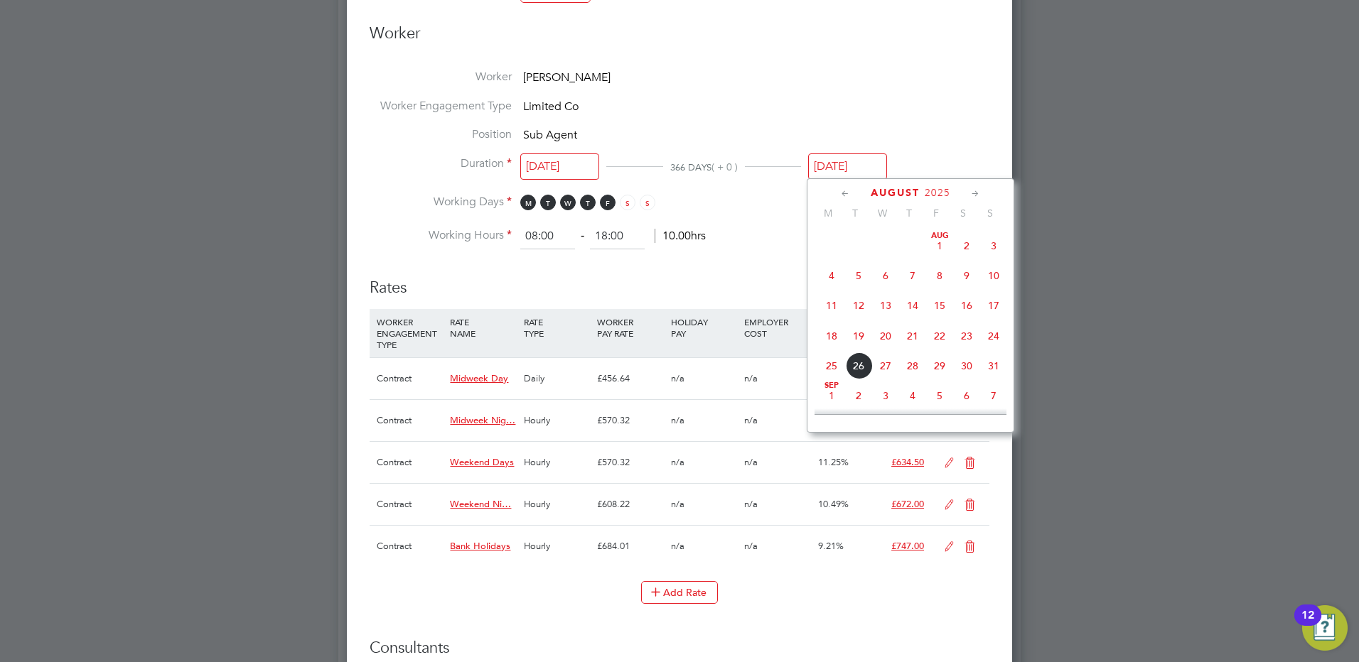
click at [941, 332] on span "22" at bounding box center [939, 336] width 27 height 27
type input "[DATE]"
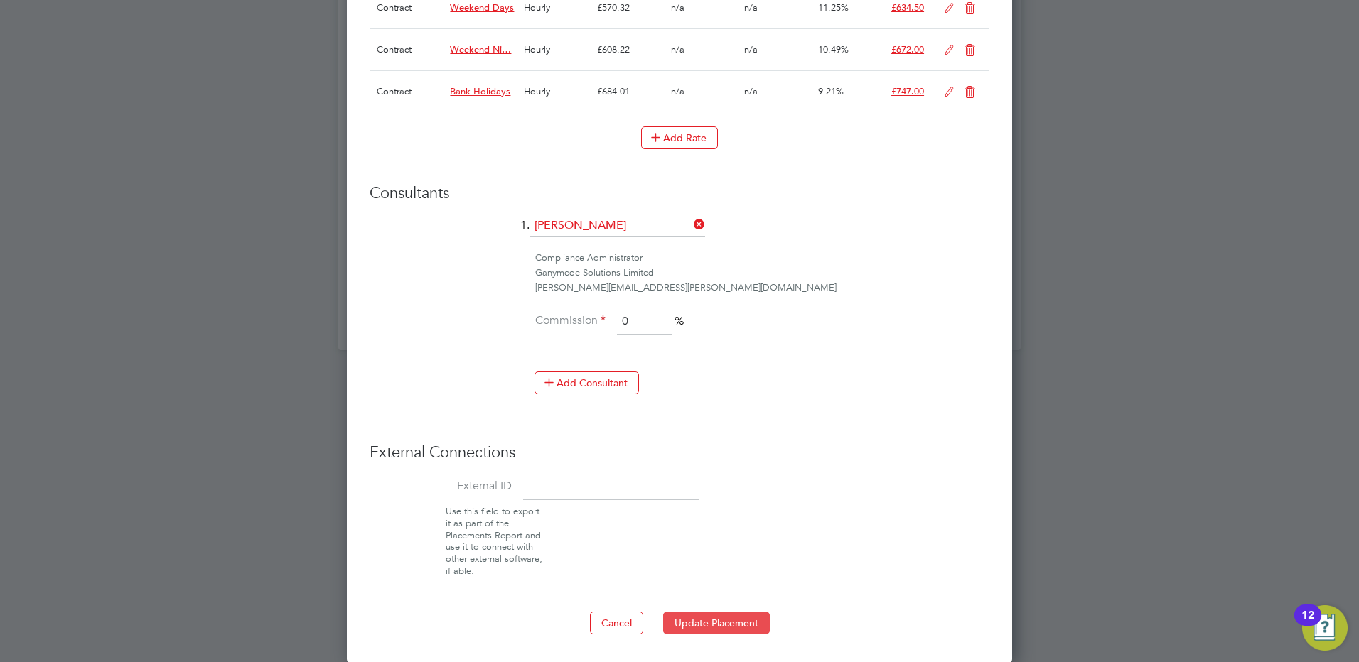
click at [719, 620] on button "Update Placement" at bounding box center [716, 623] width 107 height 23
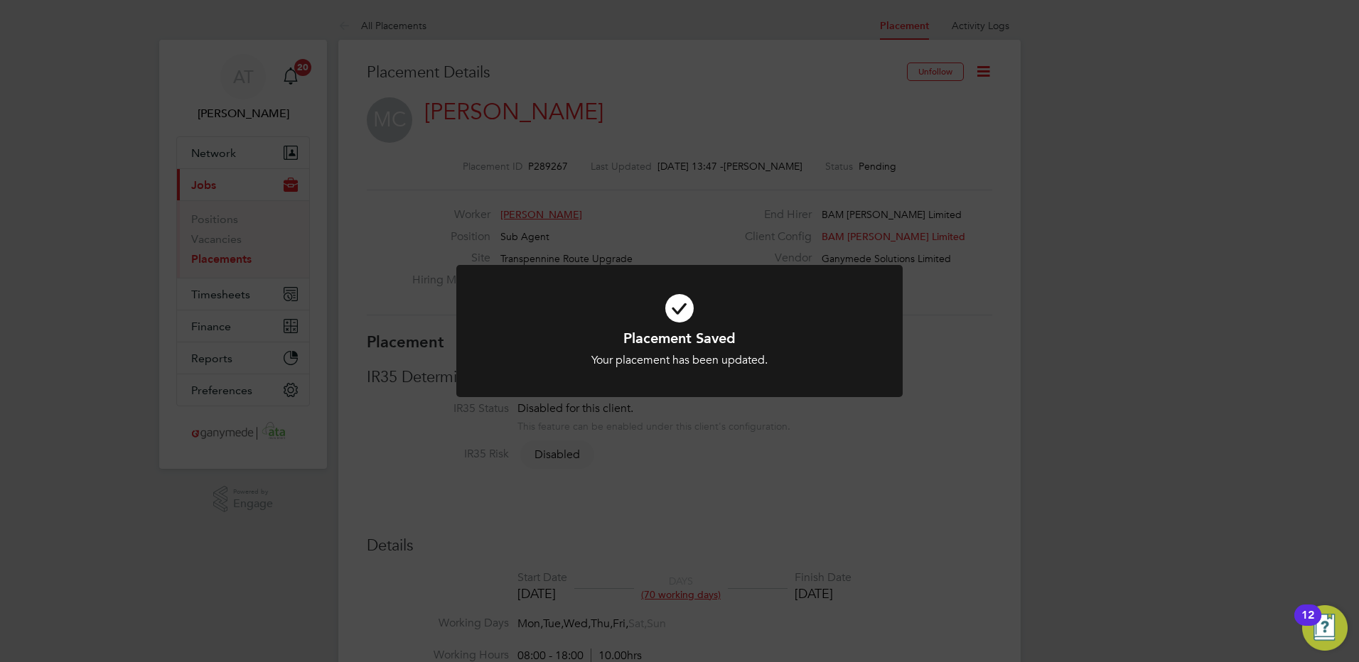
drag, startPoint x: 392, startPoint y: 234, endPoint x: 336, endPoint y: 179, distance: 78.4
click at [391, 234] on div "Placement Saved Your placement has been updated. Cancel Okay" at bounding box center [679, 331] width 1359 height 662
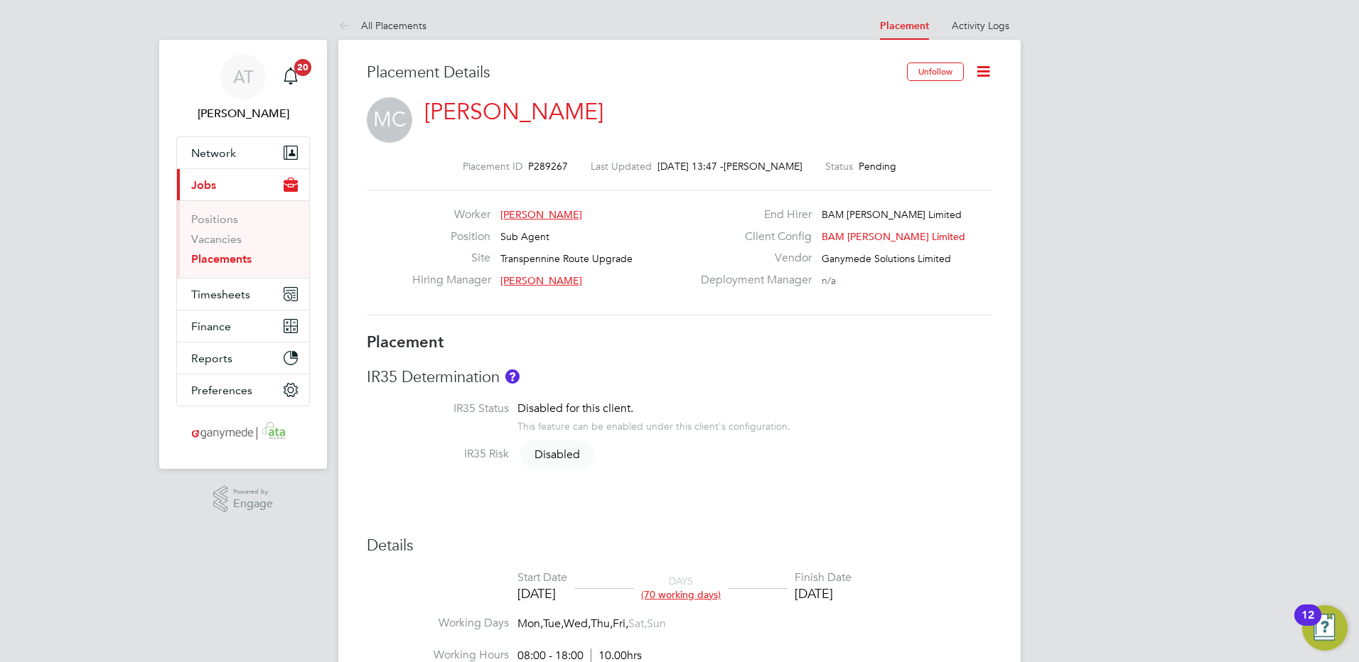
drag, startPoint x: 226, startPoint y: 260, endPoint x: 311, endPoint y: 231, distance: 90.1
click at [226, 260] on link "Placements" at bounding box center [221, 259] width 60 height 14
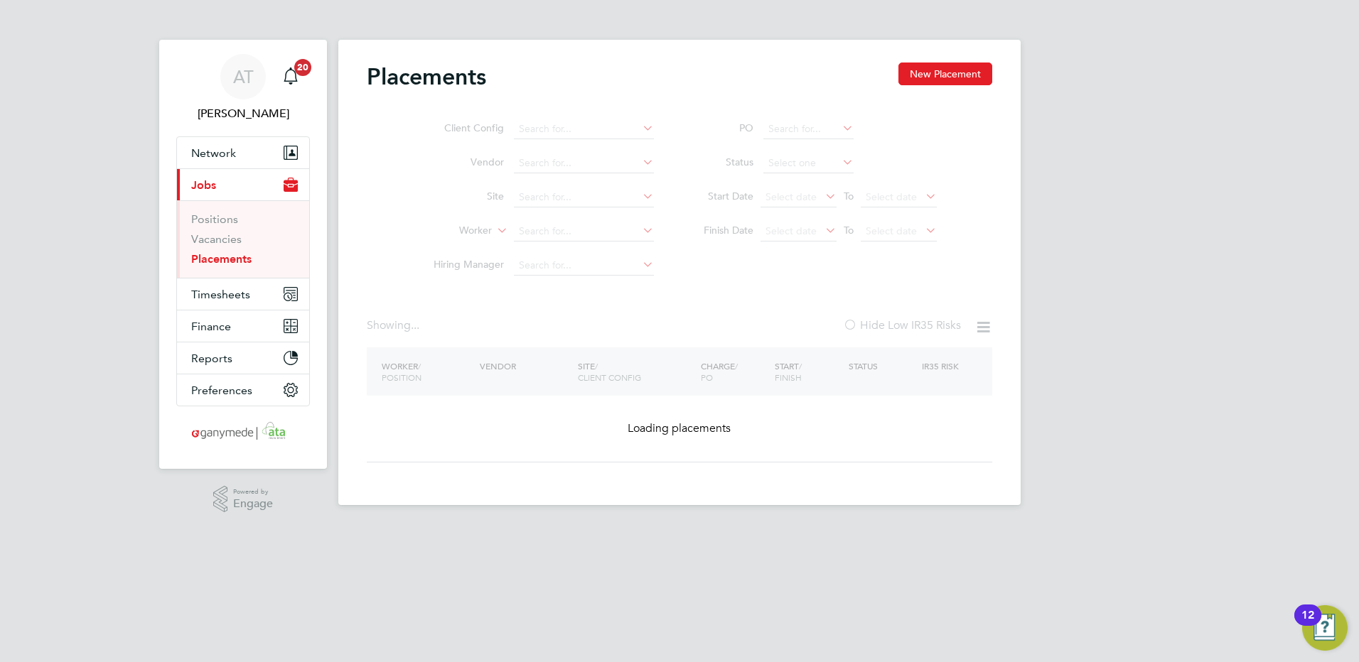
click at [527, 226] on ul "Client Config Vendor Site Worker Hiring Manager" at bounding box center [537, 197] width 267 height 171
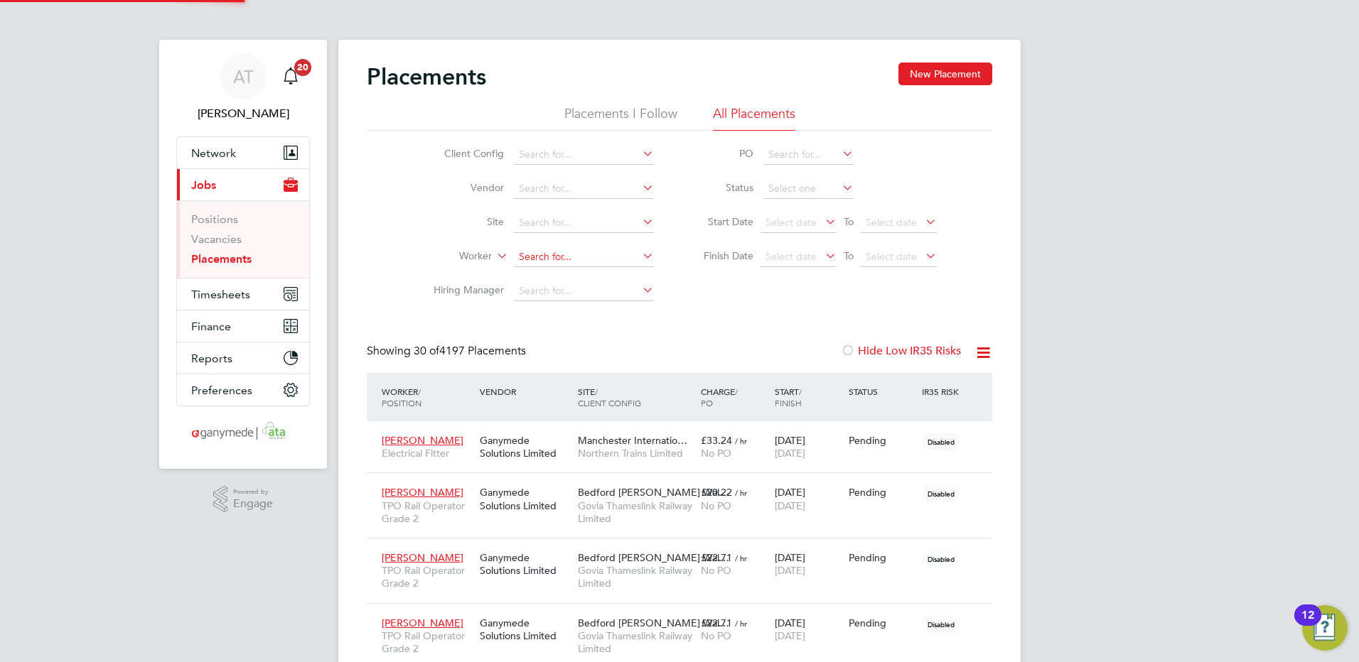
scroll to position [53, 99]
click at [527, 252] on input at bounding box center [584, 257] width 140 height 20
click at [542, 272] on b "Graham" at bounding box center [560, 276] width 82 height 12
type input "Graham Montague"
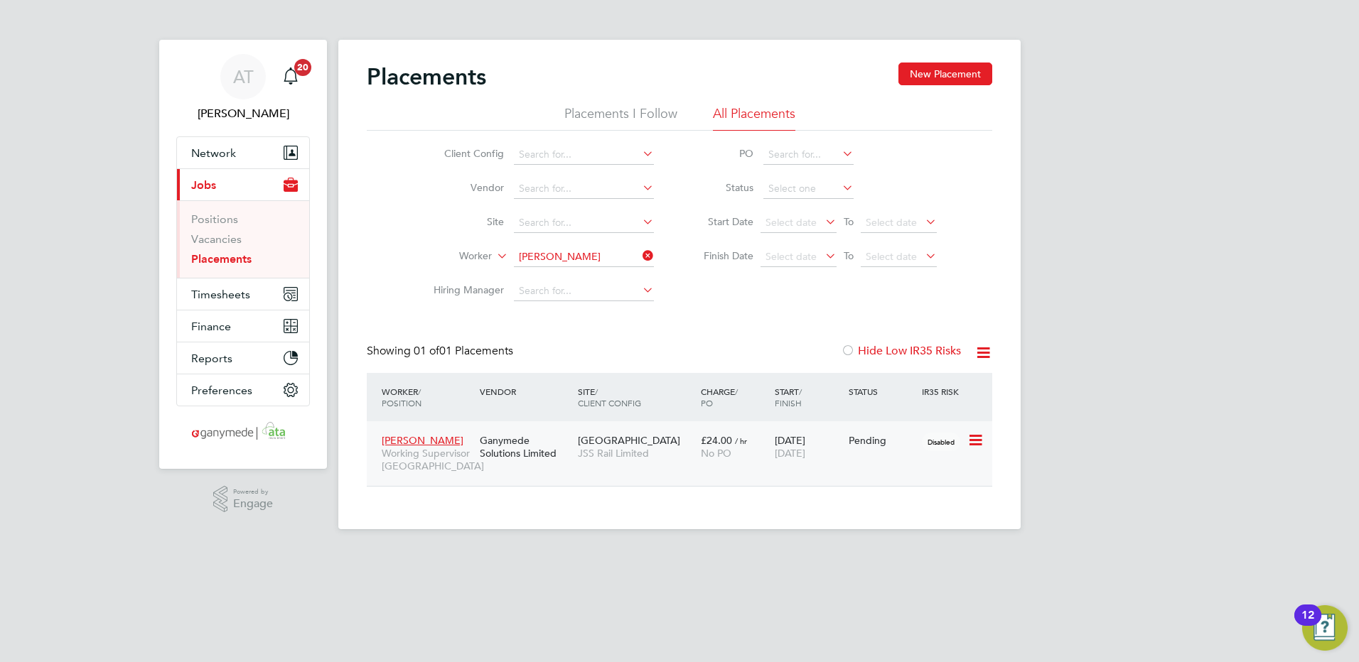
click at [973, 439] on icon at bounding box center [974, 440] width 14 height 17
click at [712, 500] on div "Placements New Placement Placements I Follow All Placements Client Config Vendo…" at bounding box center [679, 285] width 682 height 490
click at [674, 436] on div "Jubilee House JSS Rail Limited" at bounding box center [635, 447] width 123 height 40
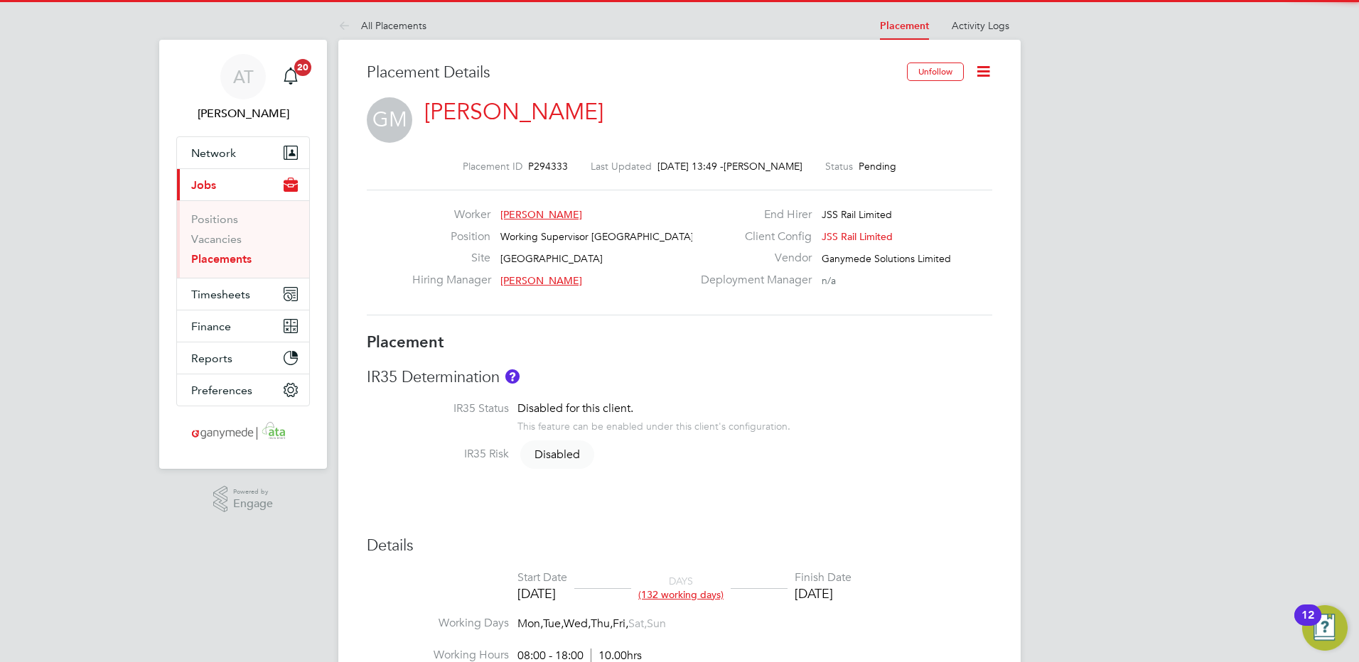
click at [978, 69] on icon at bounding box center [983, 72] width 18 height 18
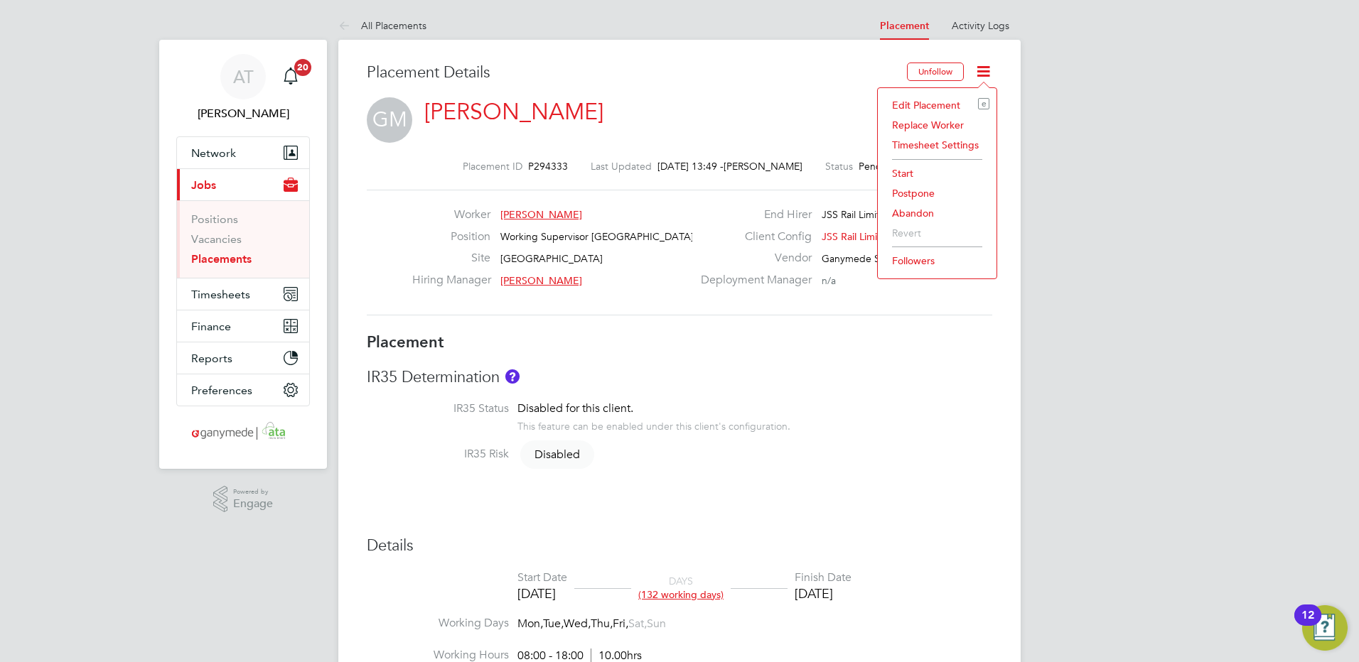
drag, startPoint x: 919, startPoint y: 102, endPoint x: 777, endPoint y: 102, distance: 141.4
click at [917, 102] on li "Edit Placement e" at bounding box center [937, 105] width 104 height 20
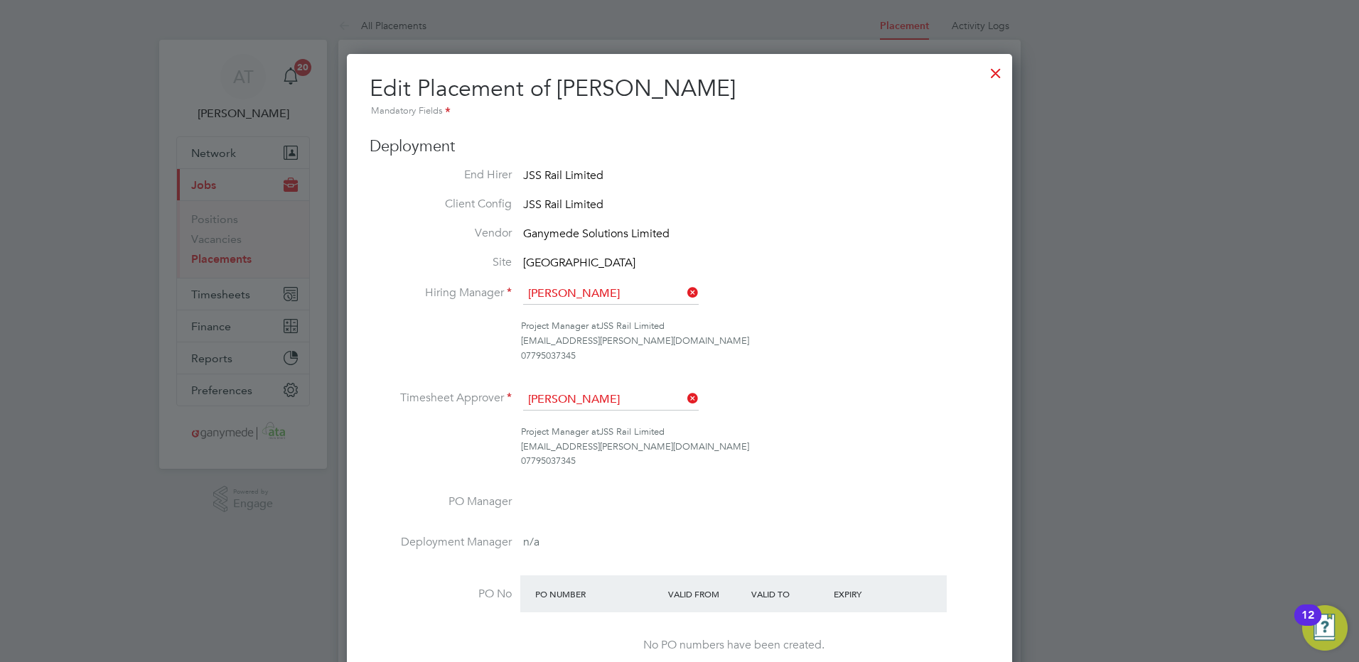
click at [992, 72] on div at bounding box center [996, 70] width 26 height 26
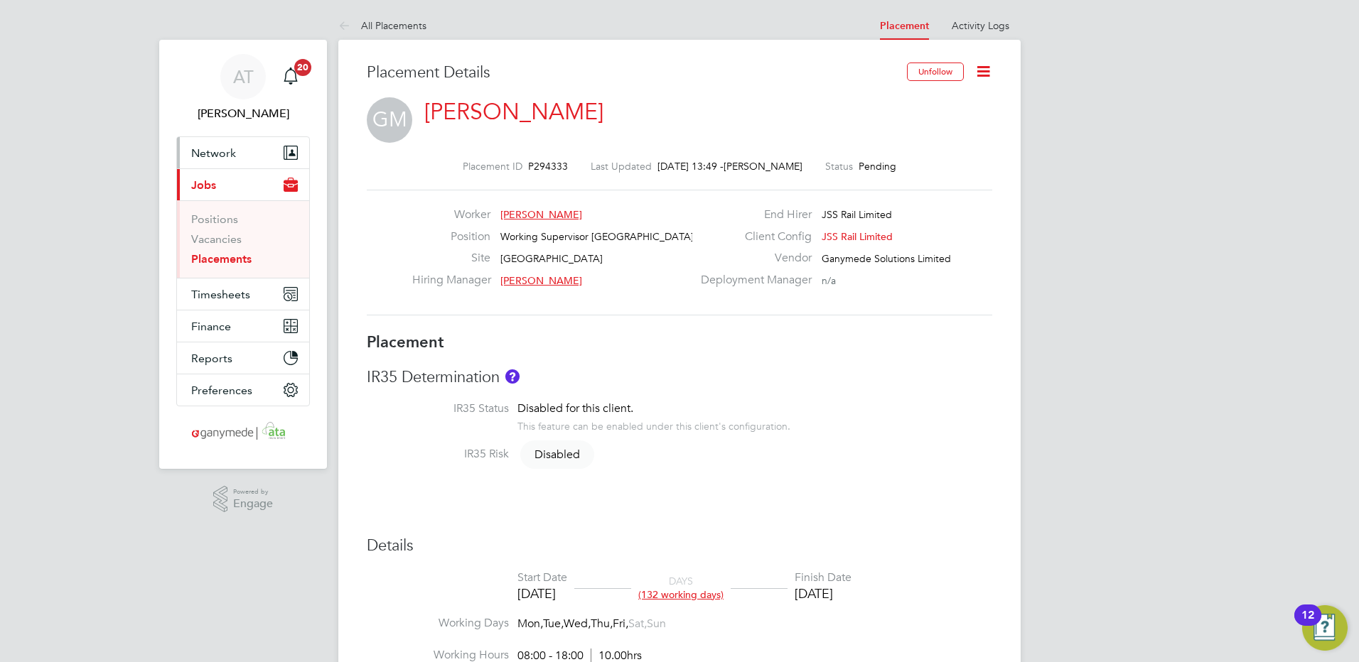
click at [209, 156] on span "Network" at bounding box center [213, 153] width 45 height 14
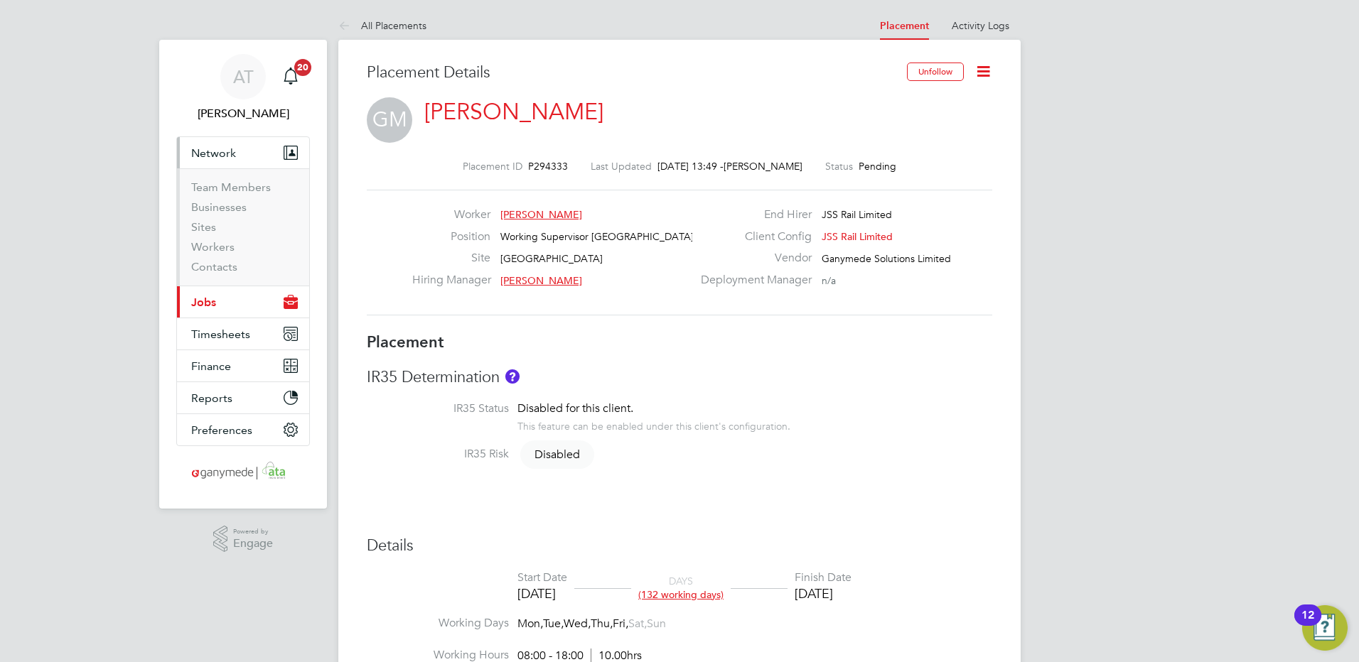
click at [202, 301] on span "Jobs" at bounding box center [203, 303] width 25 height 14
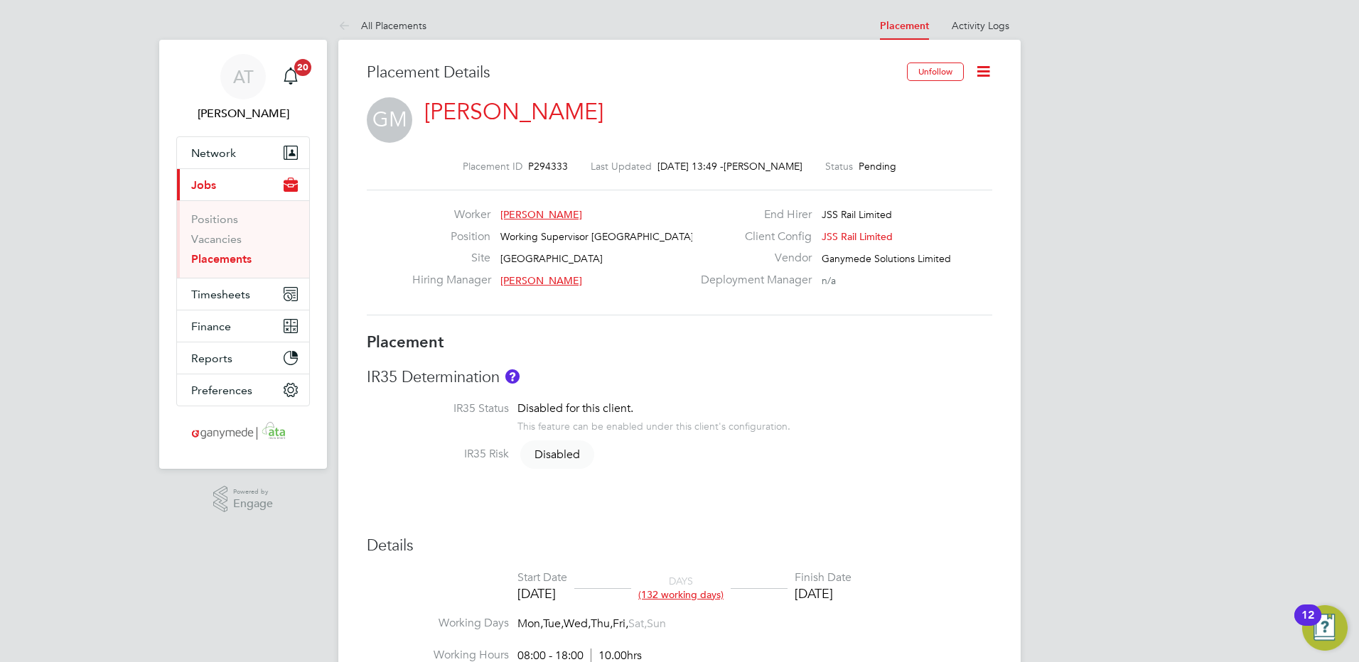
click at [206, 257] on link "Placements" at bounding box center [221, 259] width 60 height 14
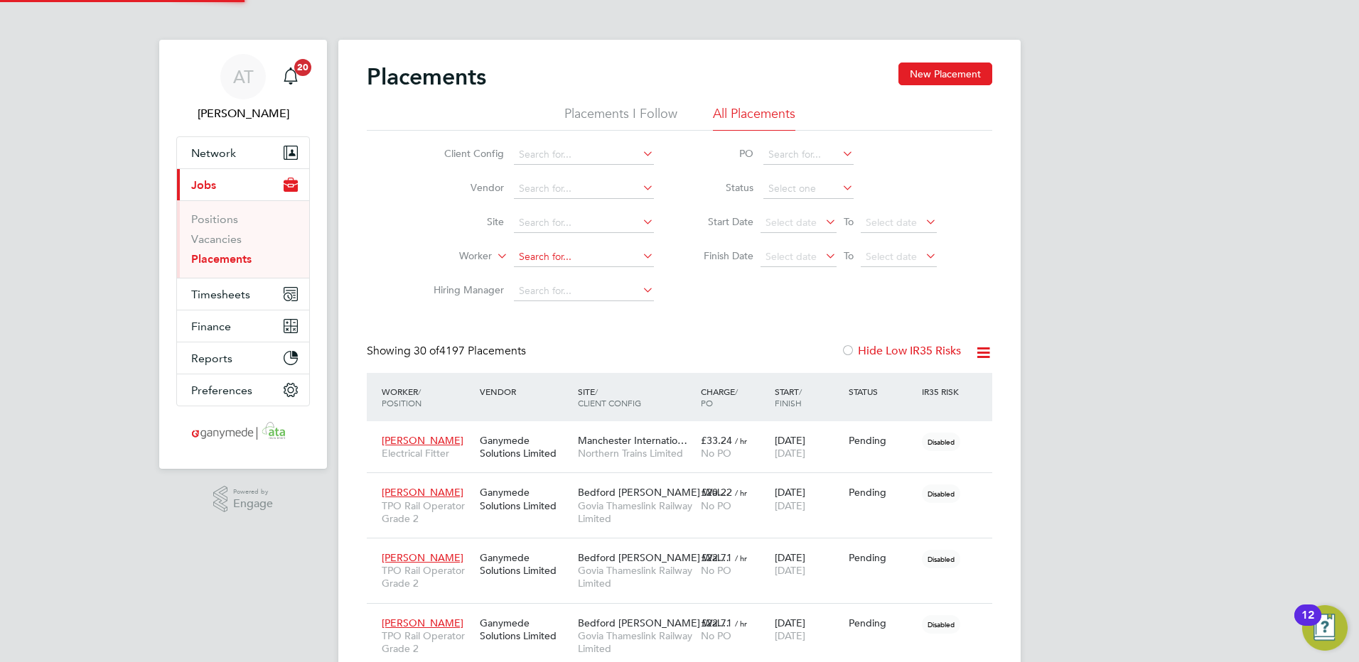
scroll to position [53, 99]
click at [531, 252] on input at bounding box center [584, 257] width 140 height 20
paste input "stubbslynda@gmail.com"
type input "stubbslynda@gmail.com"
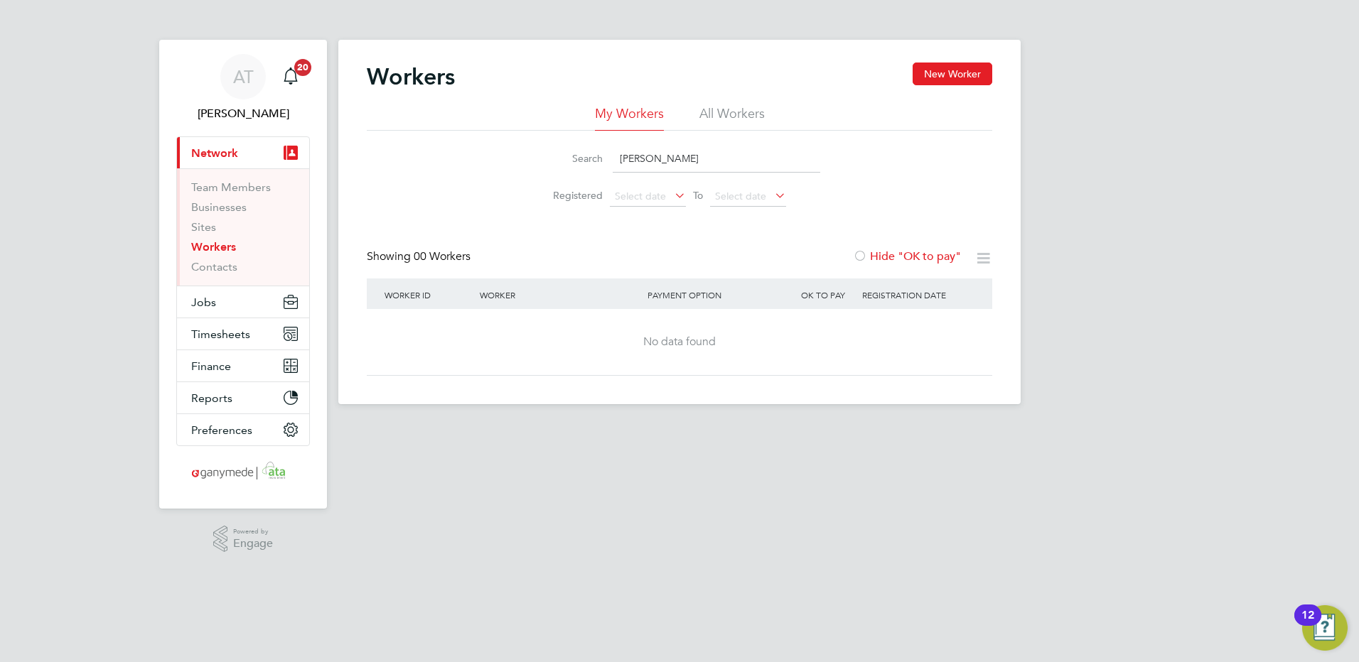
click at [721, 112] on li "All Workers" at bounding box center [731, 118] width 65 height 26
click at [627, 158] on input "lynda stubbs" at bounding box center [715, 159] width 207 height 28
drag, startPoint x: 642, startPoint y: 158, endPoint x: 529, endPoint y: 159, distance: 112.3
click at [529, 159] on li "Search linda stubbs" at bounding box center [679, 159] width 317 height 42
type input "stubbs"
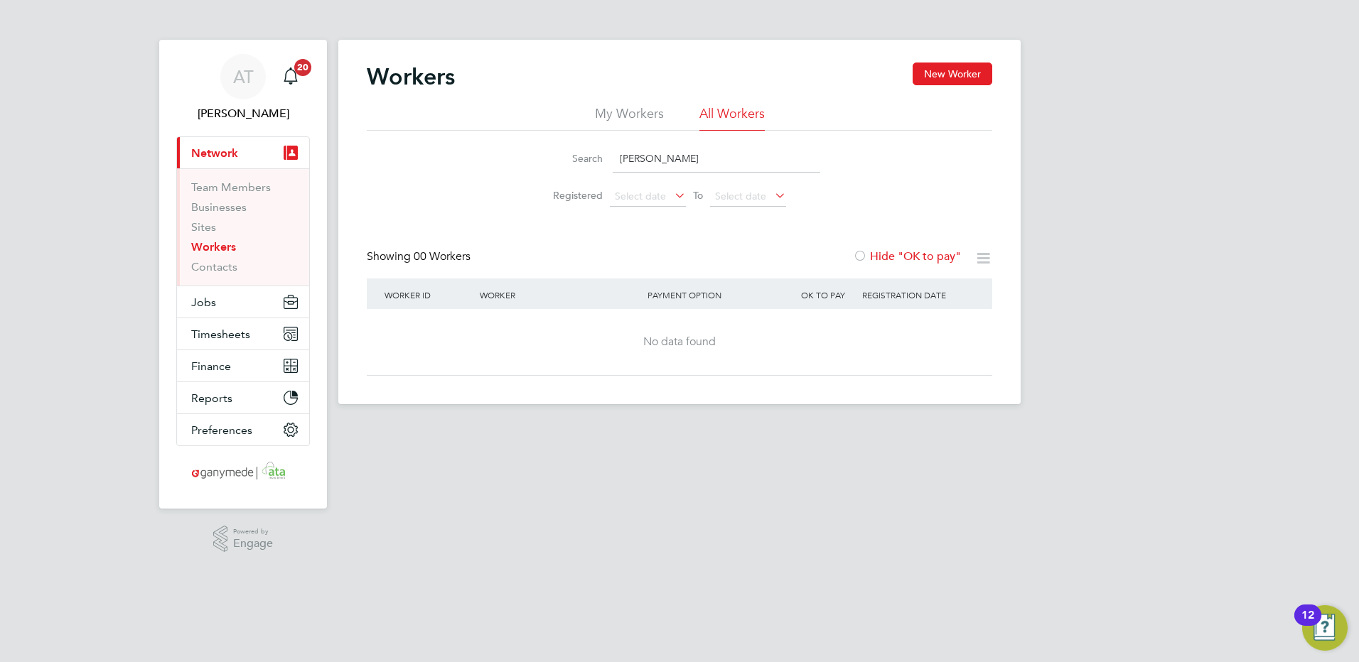
click at [217, 243] on link "Workers" at bounding box center [213, 247] width 45 height 14
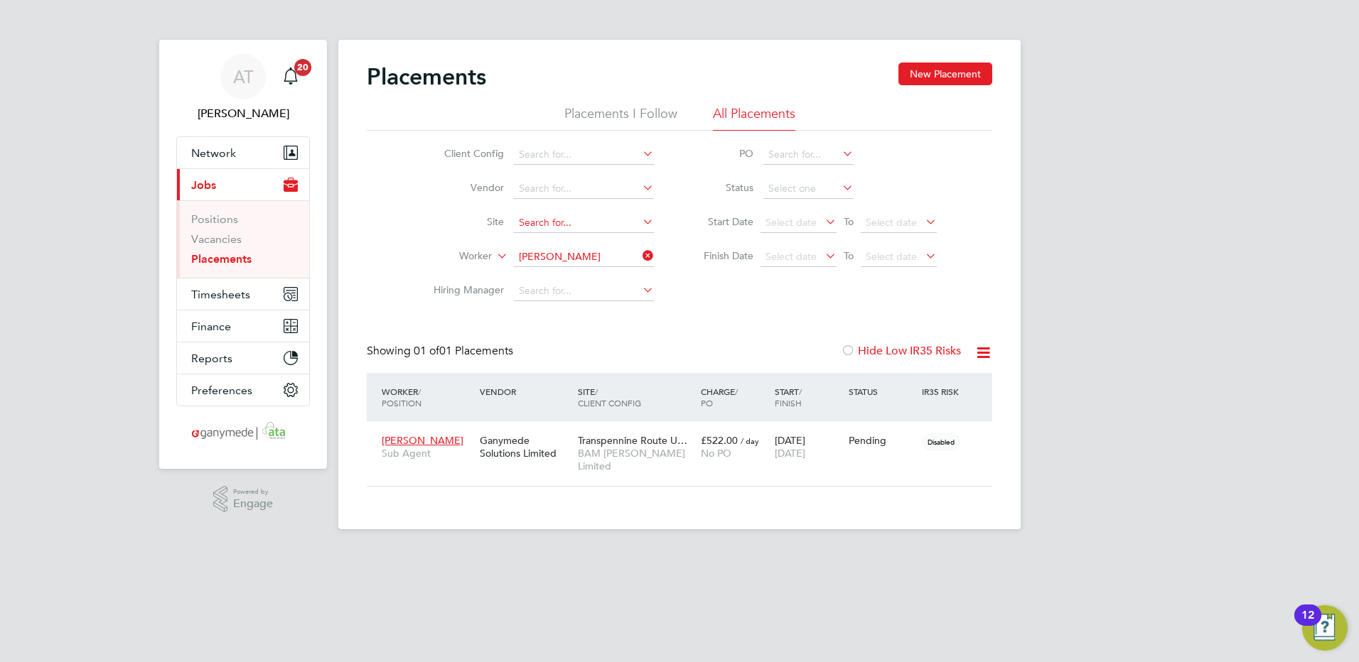
scroll to position [41, 124]
click at [210, 153] on span "Network" at bounding box center [213, 153] width 45 height 14
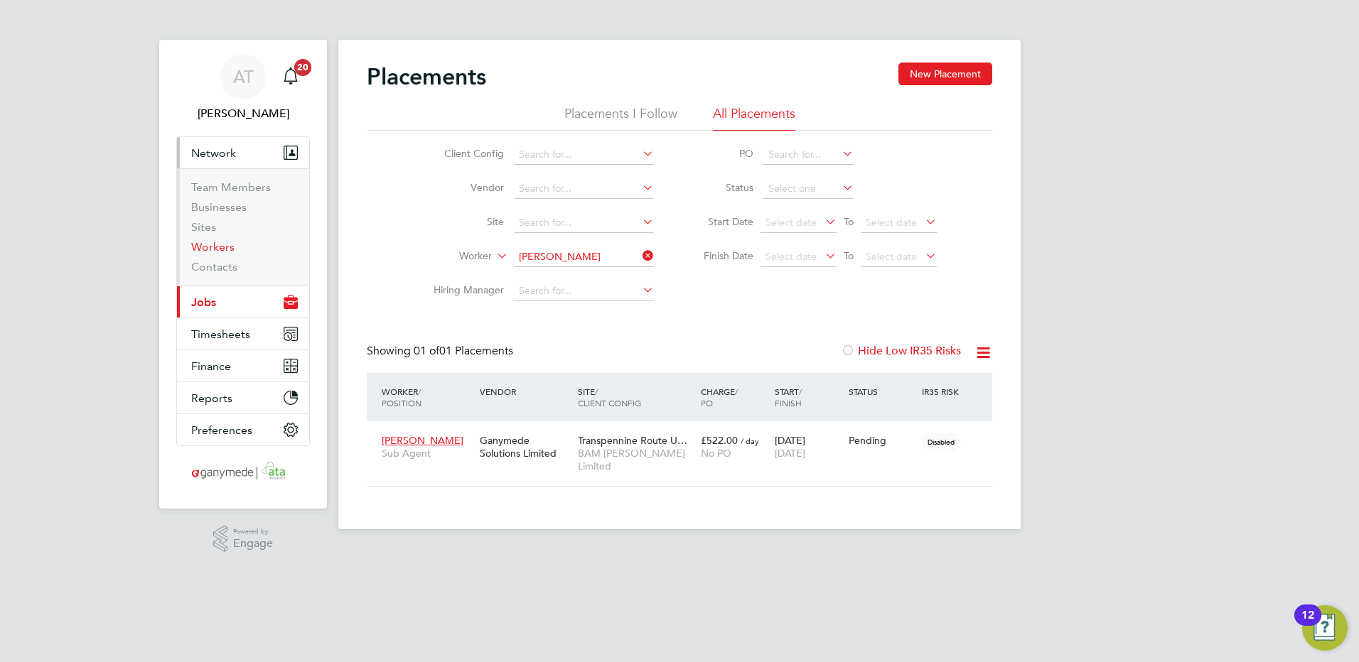
drag, startPoint x: 208, startPoint y: 248, endPoint x: 233, endPoint y: 244, distance: 25.1
click at [208, 248] on link "Workers" at bounding box center [212, 247] width 43 height 14
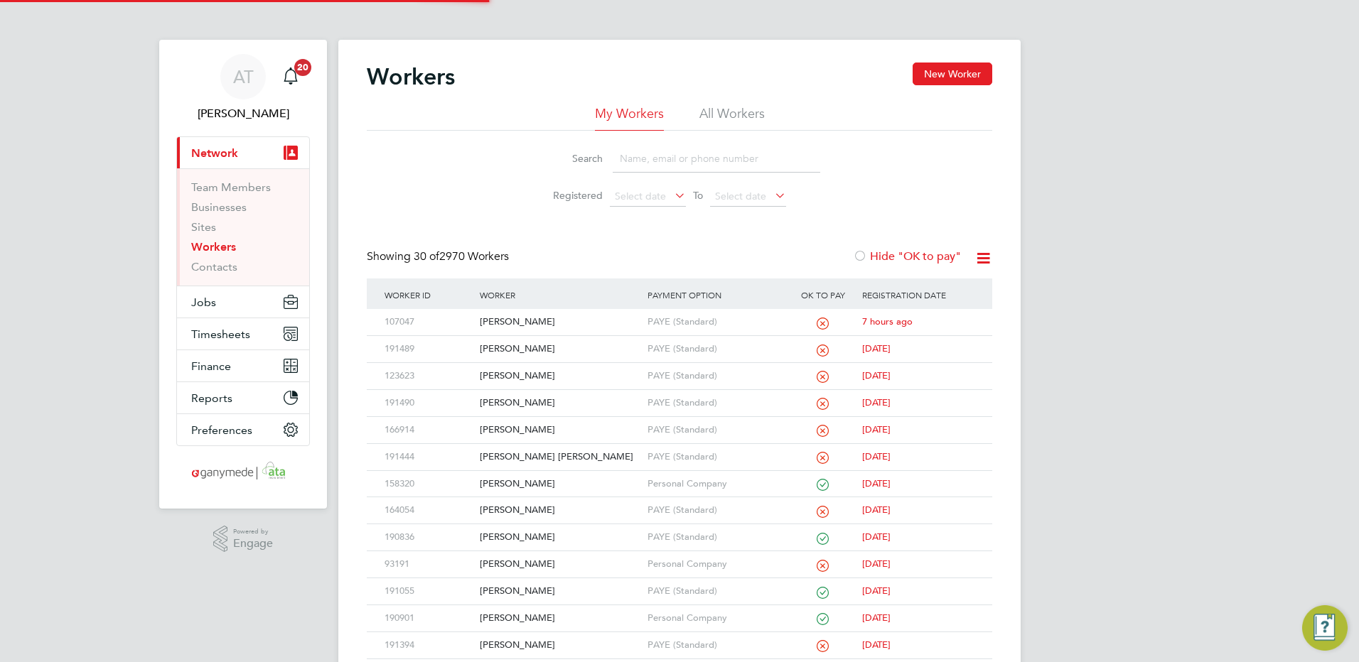
click at [630, 156] on input at bounding box center [715, 159] width 207 height 28
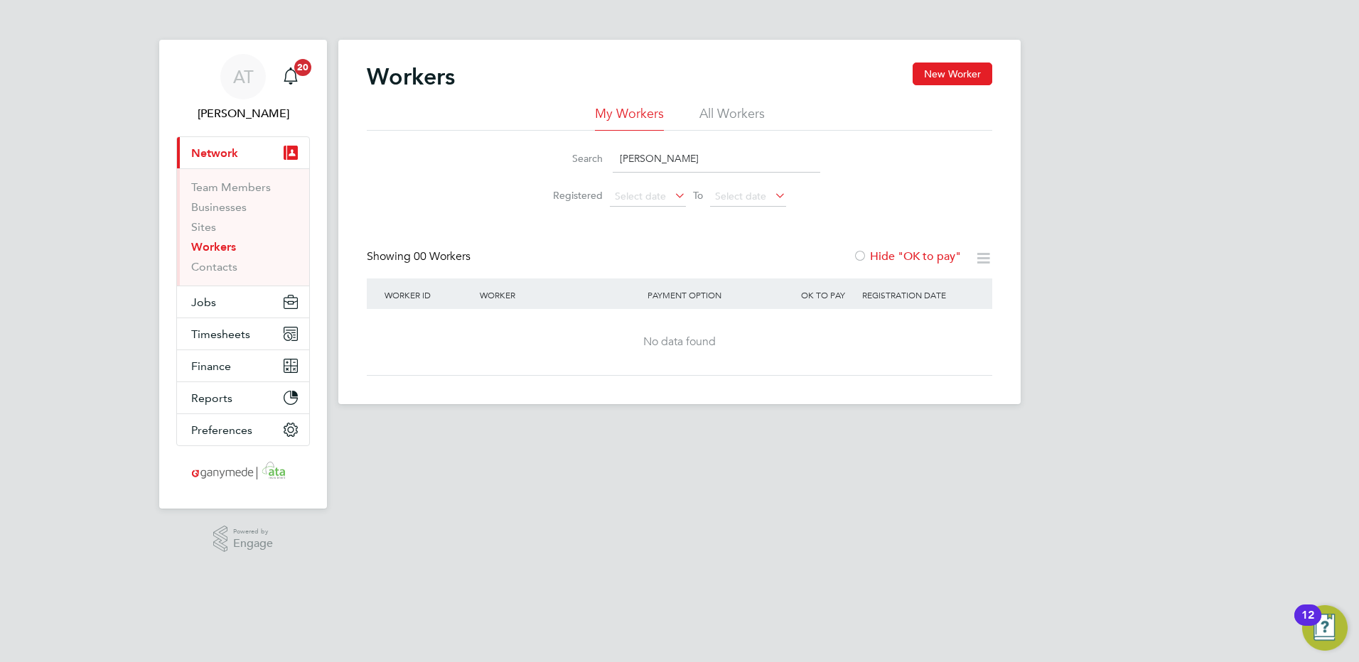
drag, startPoint x: 674, startPoint y: 157, endPoint x: 429, endPoint y: 155, distance: 244.4
click at [429, 155] on div "Search CARLIE Registered Select date To Select date" at bounding box center [679, 172] width 625 height 83
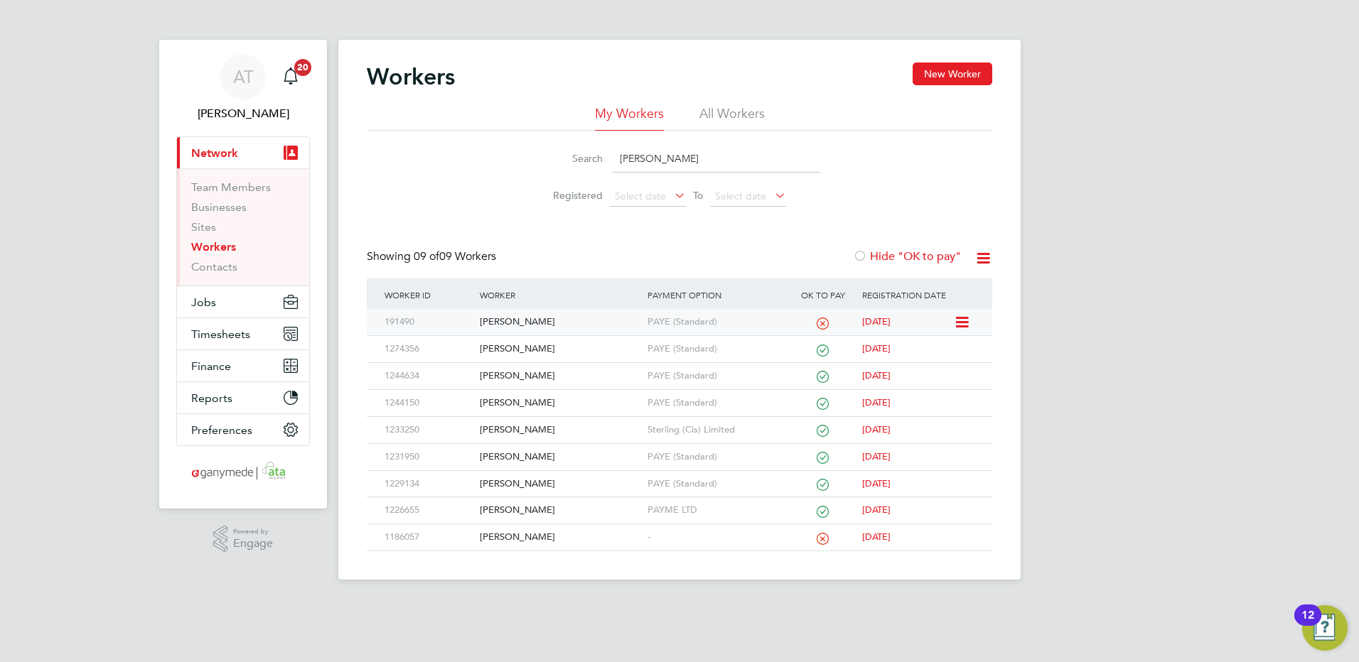
type input "CHARLIE"
click at [497, 320] on div "Charlie Bentley" at bounding box center [559, 322] width 167 height 26
drag, startPoint x: 669, startPoint y: 160, endPoint x: 497, endPoint y: 182, distance: 172.7
click at [497, 182] on div "Search CHARLIE Registered Select date To Select date" at bounding box center [679, 172] width 625 height 83
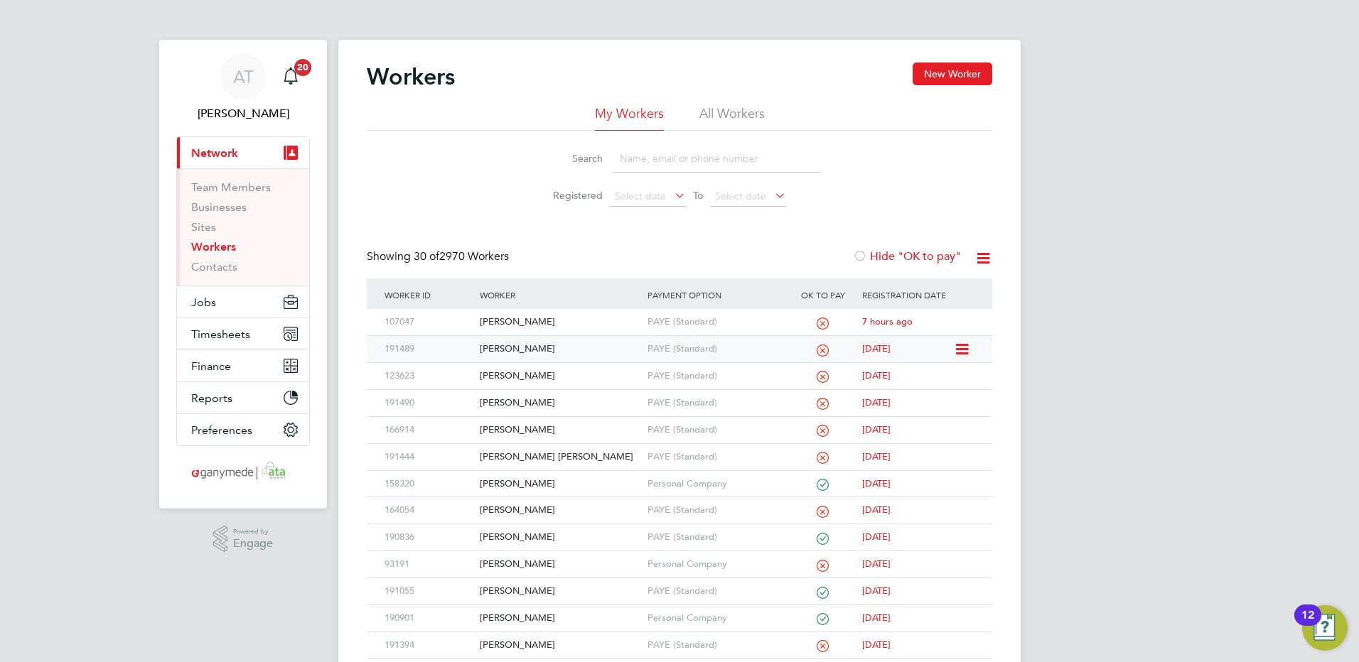
click at [505, 347] on div "[PERSON_NAME]" at bounding box center [559, 349] width 167 height 26
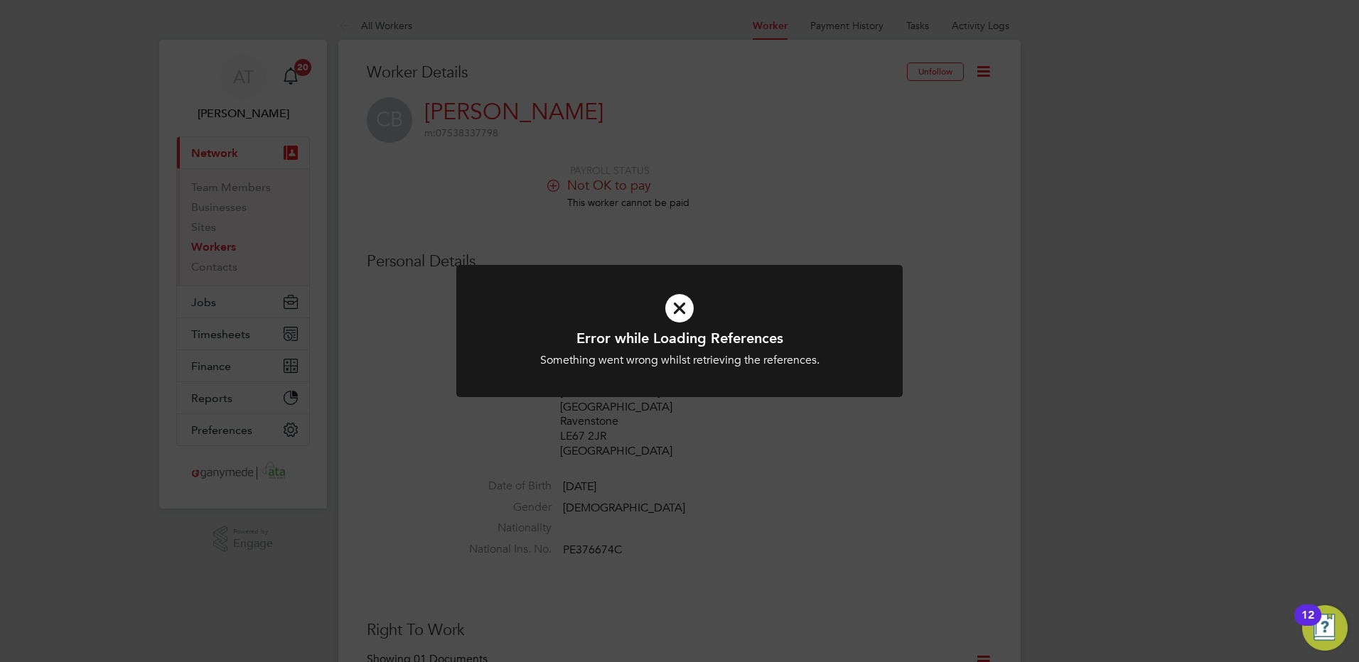
click at [671, 308] on icon at bounding box center [679, 308] width 369 height 55
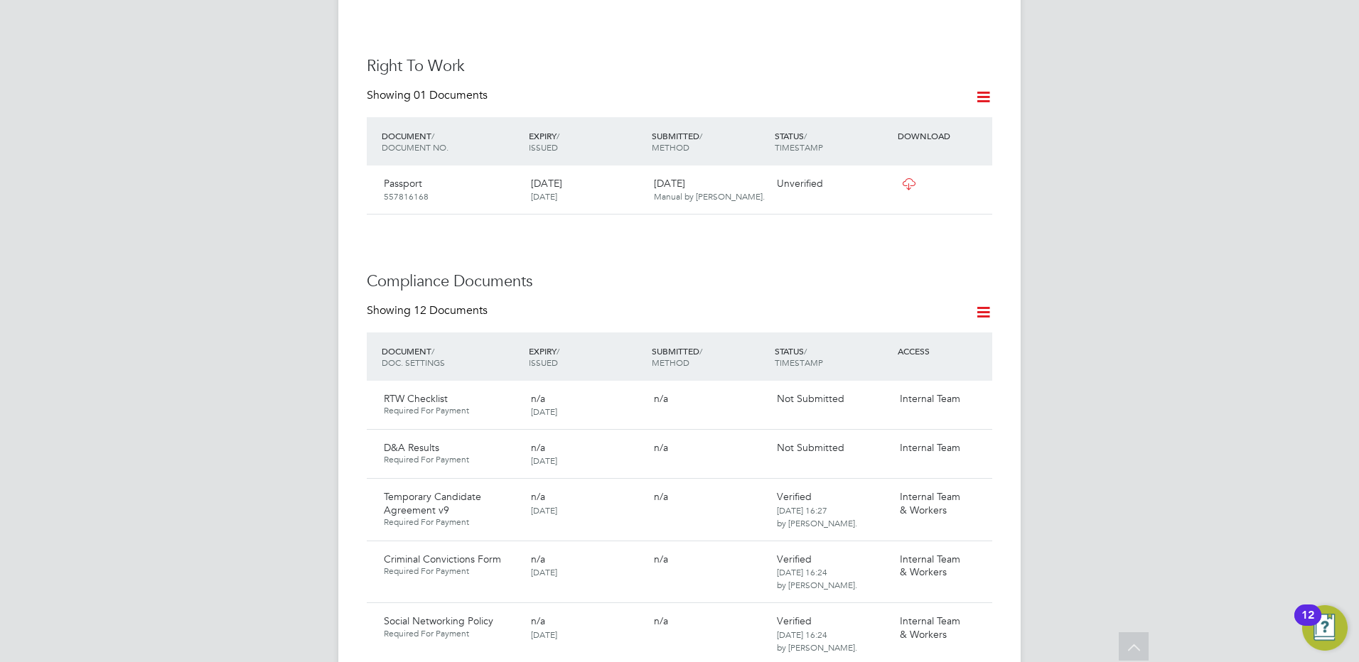
scroll to position [568, 0]
drag, startPoint x: 978, startPoint y: 377, endPoint x: 917, endPoint y: 377, distance: 61.8
click at [978, 387] on icon at bounding box center [974, 395] width 14 height 17
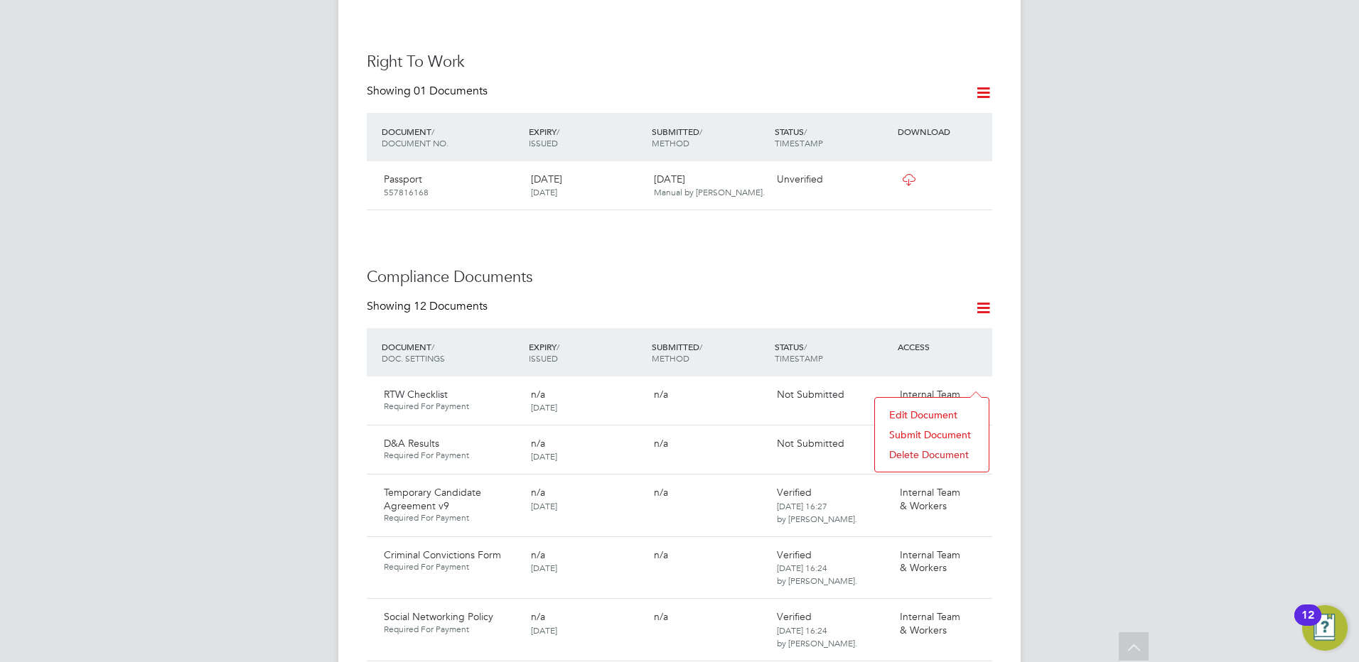
click at [903, 433] on li "Submit Document" at bounding box center [931, 435] width 99 height 20
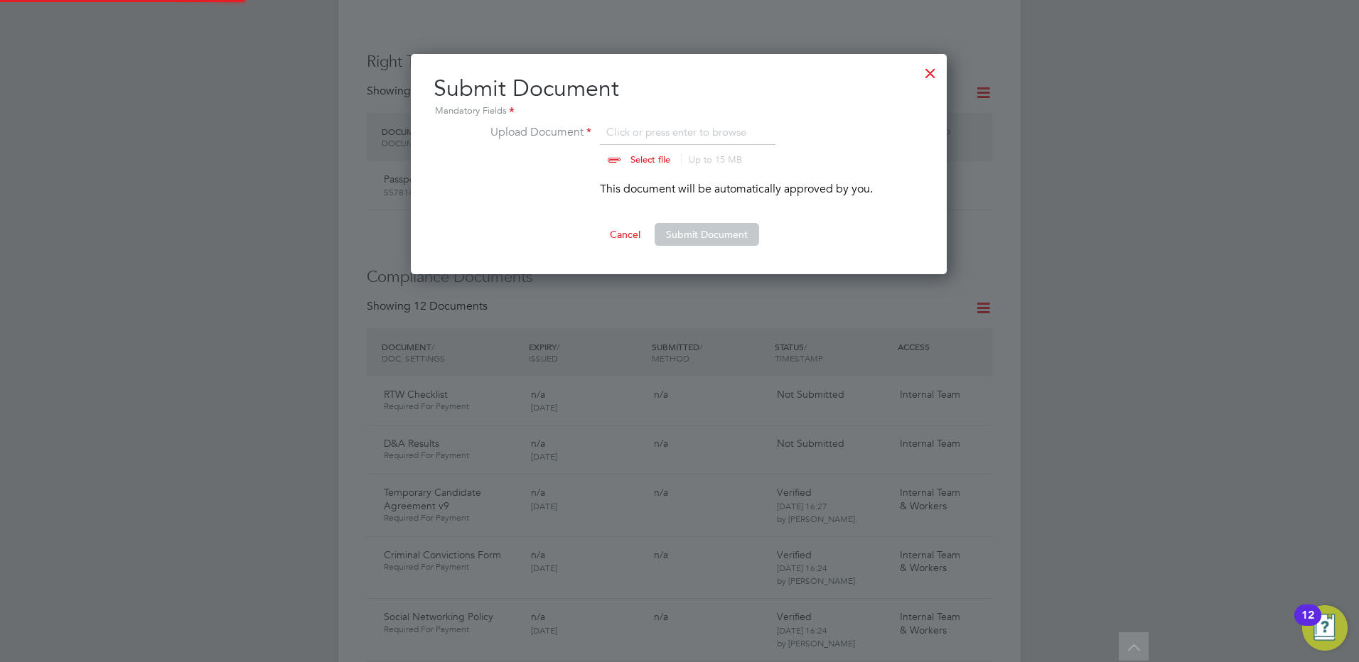
scroll to position [221, 537]
drag, startPoint x: 702, startPoint y: 234, endPoint x: 656, endPoint y: 234, distance: 46.2
click at [697, 234] on button "Submit Document" at bounding box center [706, 234] width 104 height 23
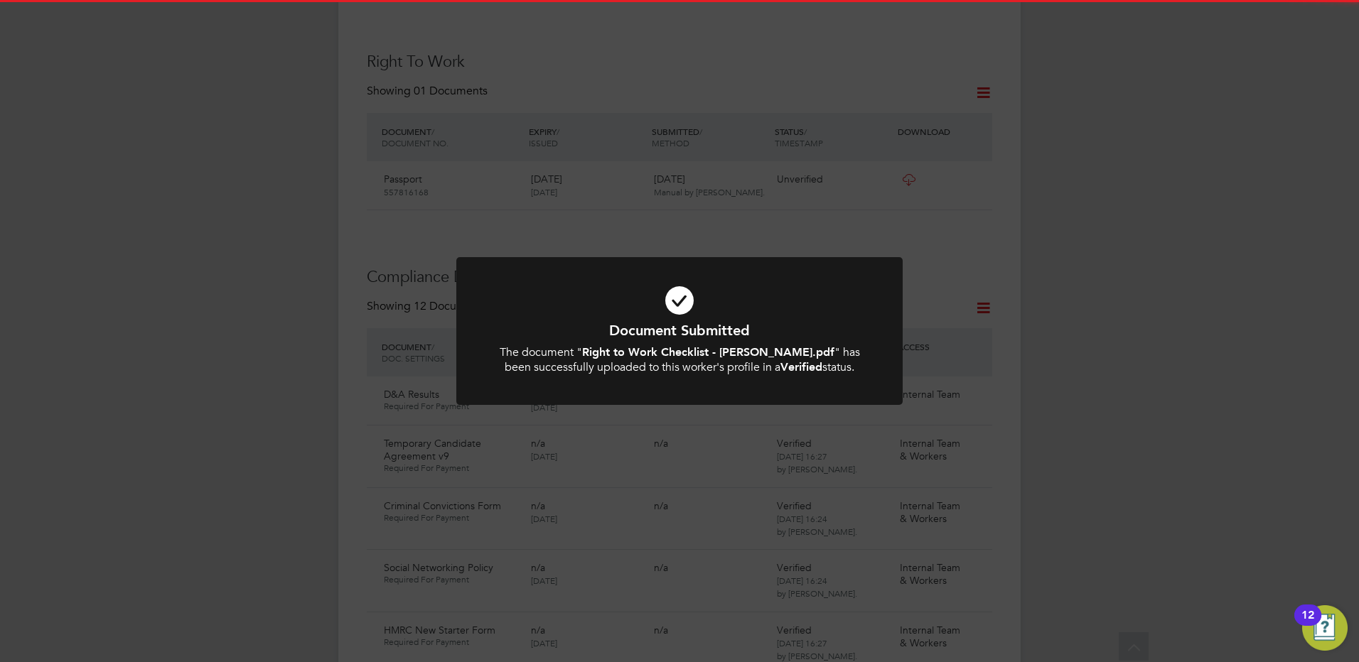
click at [241, 230] on div "Document Submitted The document " Right to Work Checklist - Charlie Bentley.pdf…" at bounding box center [679, 331] width 1359 height 662
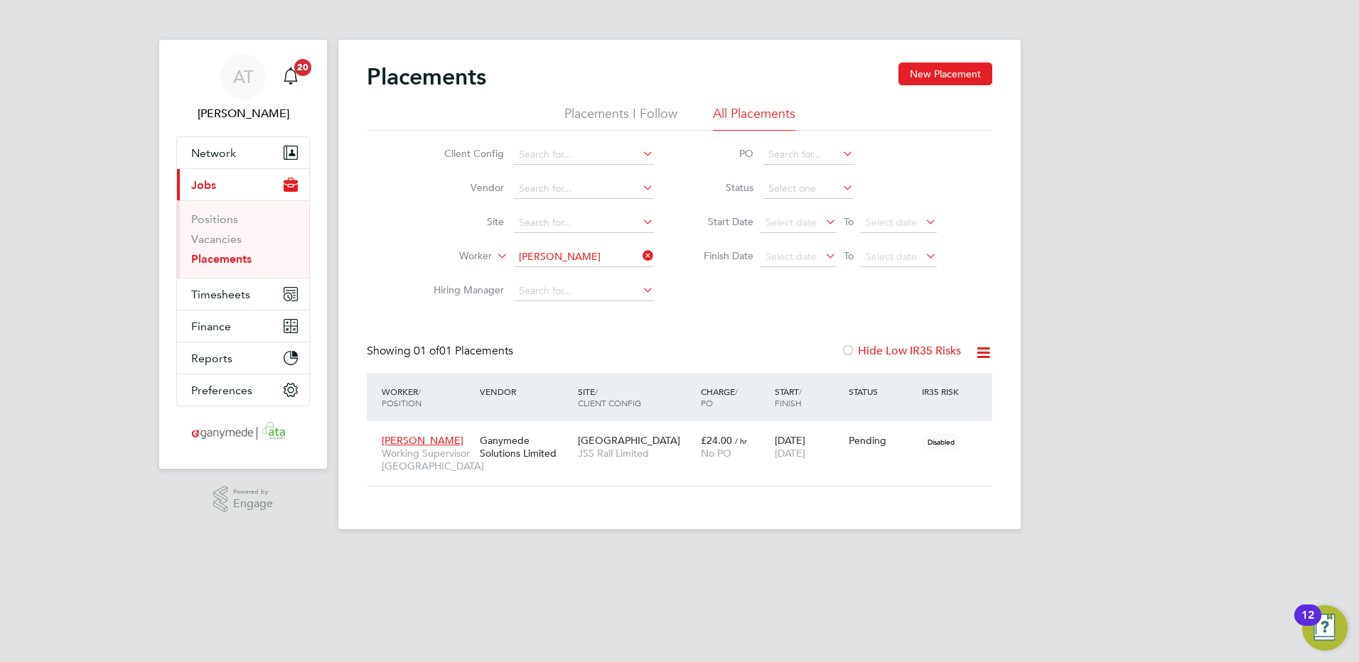
scroll to position [41, 124]
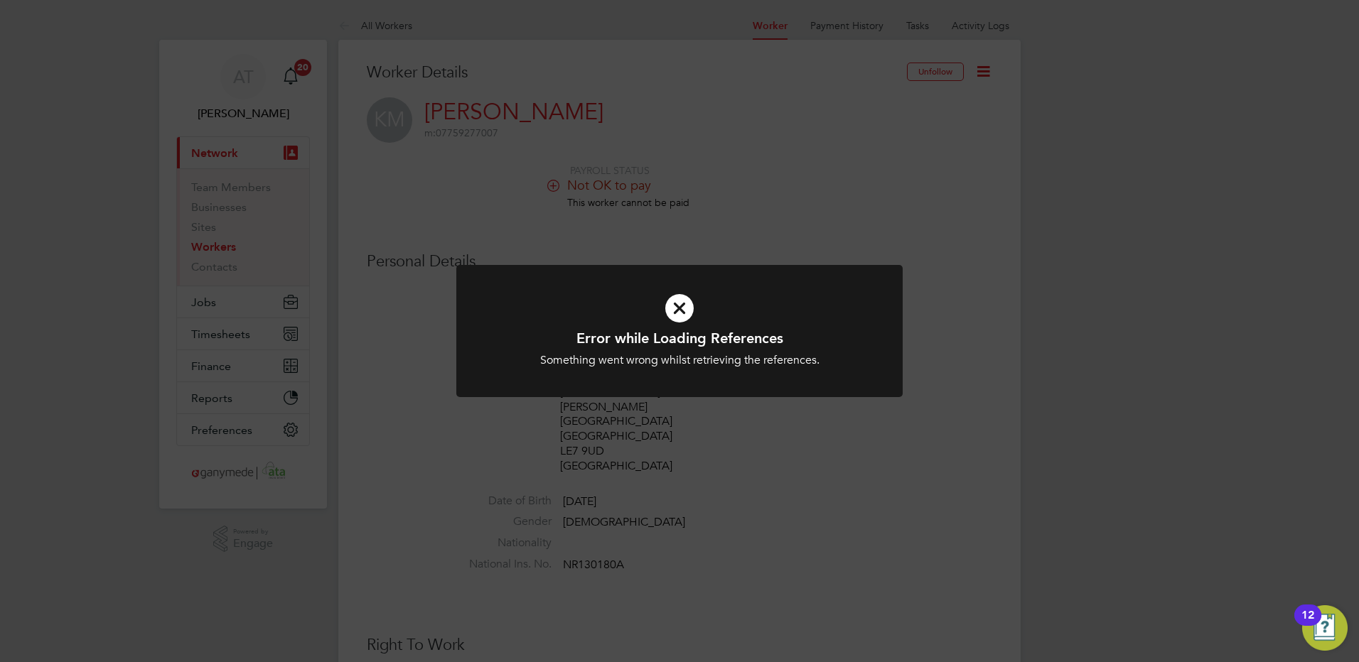
drag, startPoint x: 682, startPoint y: 311, endPoint x: 634, endPoint y: 304, distance: 48.8
click at [678, 311] on icon at bounding box center [679, 308] width 369 height 55
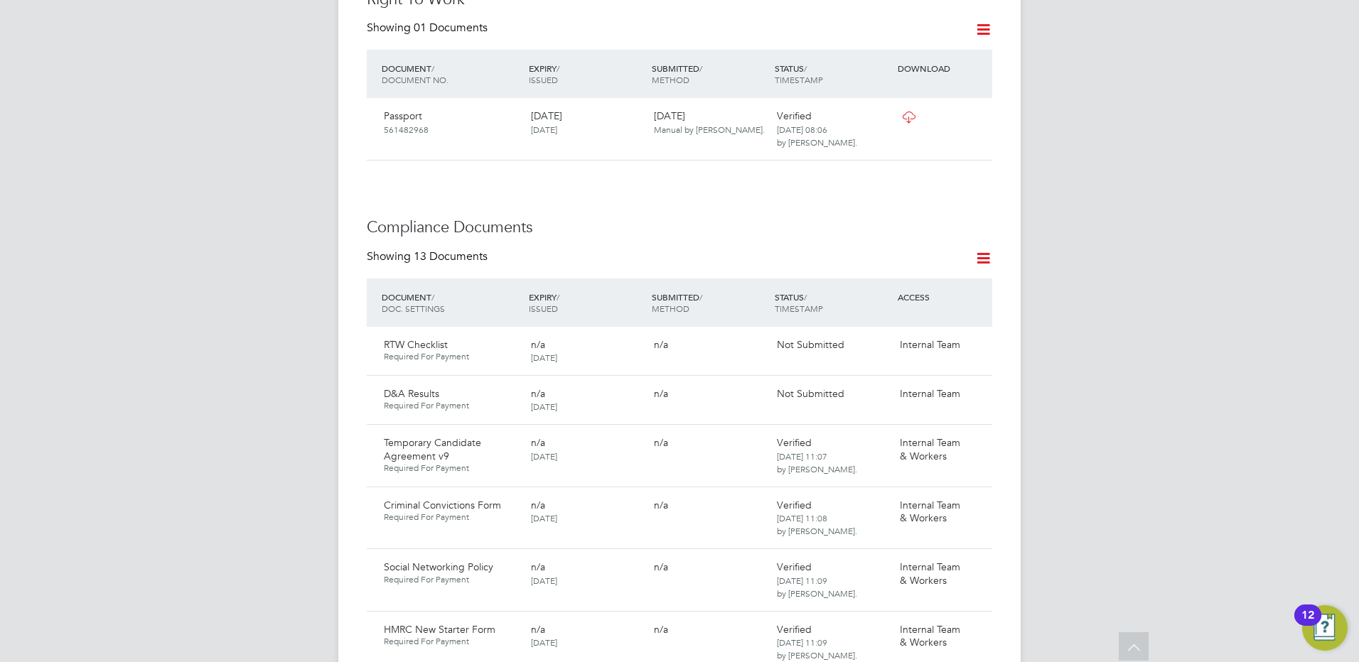
scroll to position [782, 0]
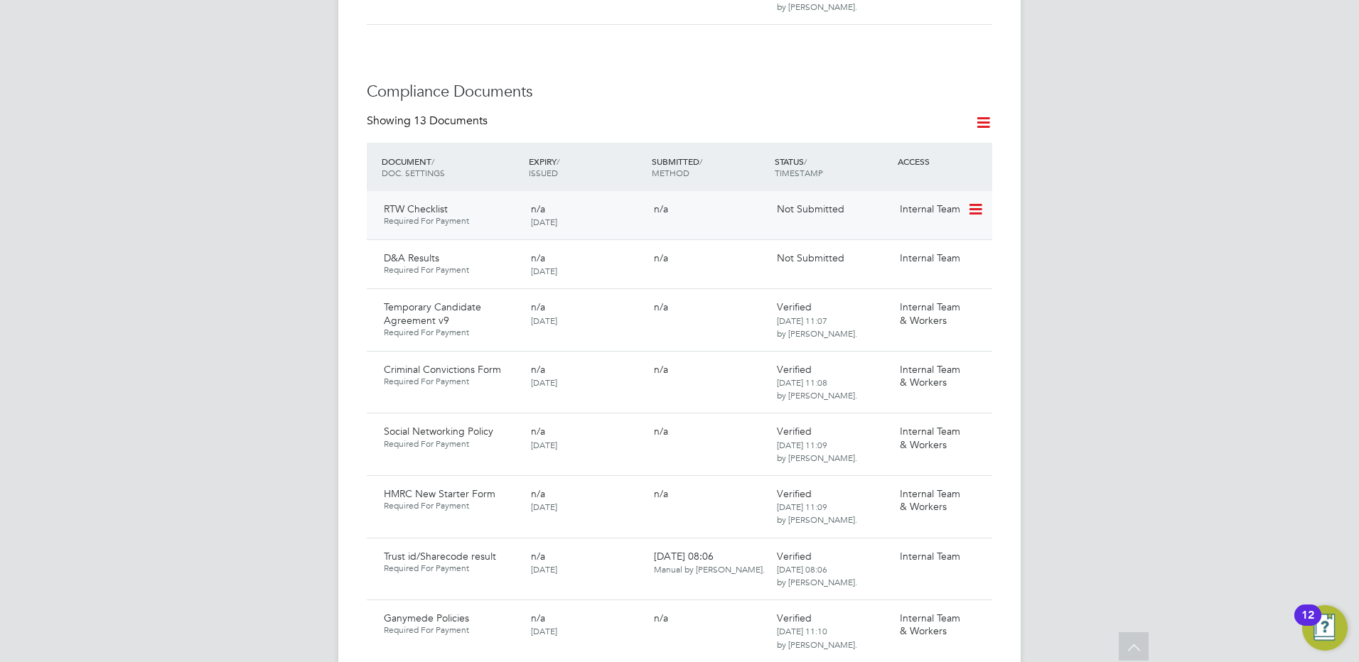
click at [974, 201] on icon at bounding box center [974, 209] width 14 height 17
click at [899, 234] on li "Submit Document" at bounding box center [931, 235] width 99 height 20
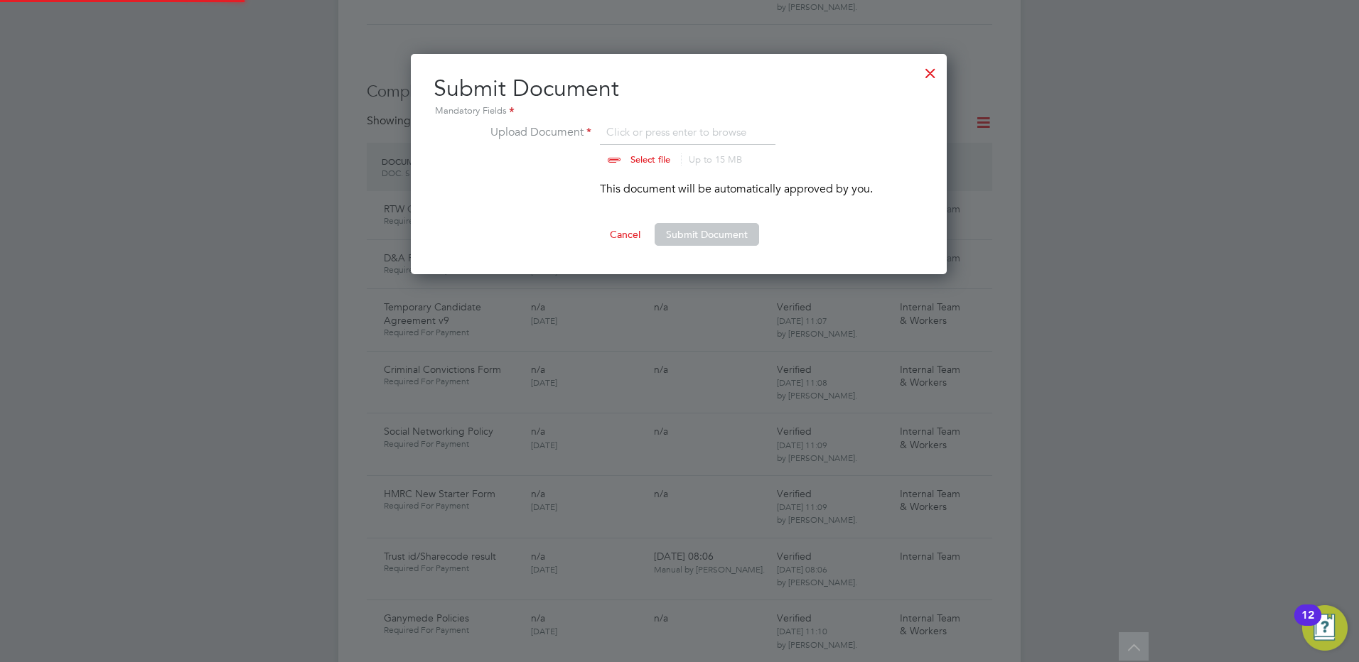
scroll to position [221, 537]
click at [704, 232] on button "Submit Document" at bounding box center [706, 234] width 104 height 23
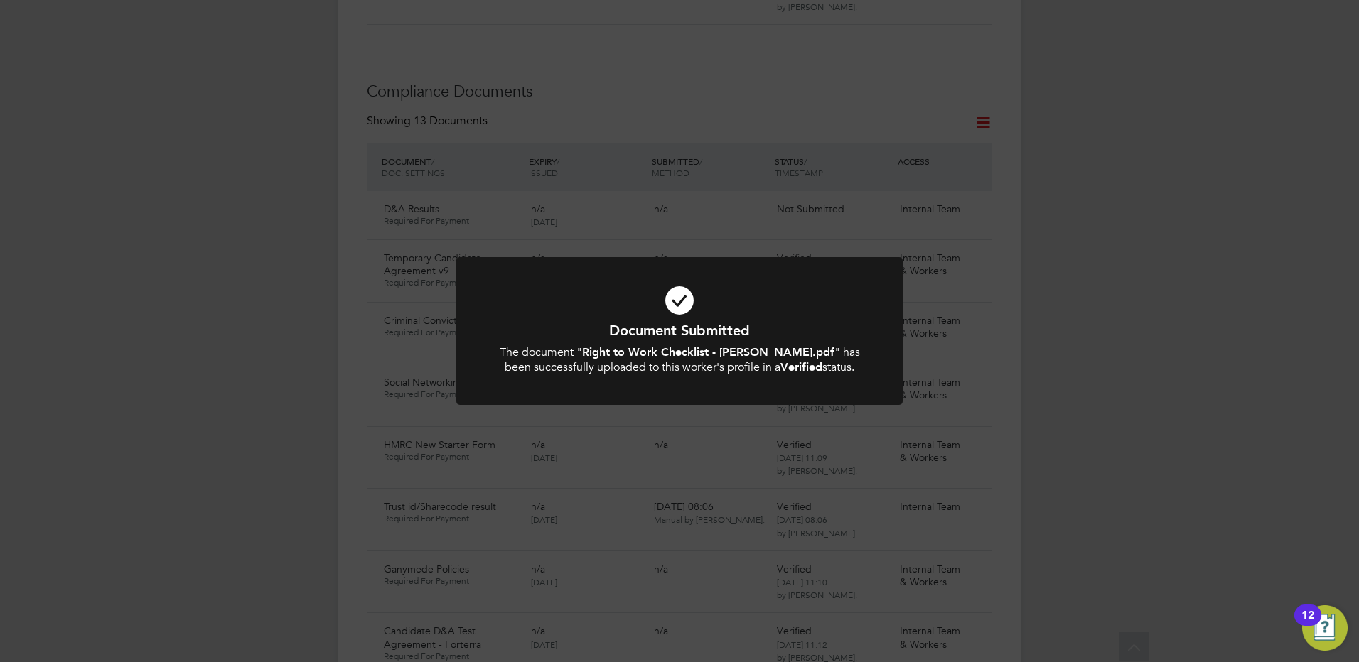
click at [242, 266] on div "Document Submitted The document " Right to Work Checklist - [PERSON_NAME].pdf "…" at bounding box center [679, 331] width 1359 height 662
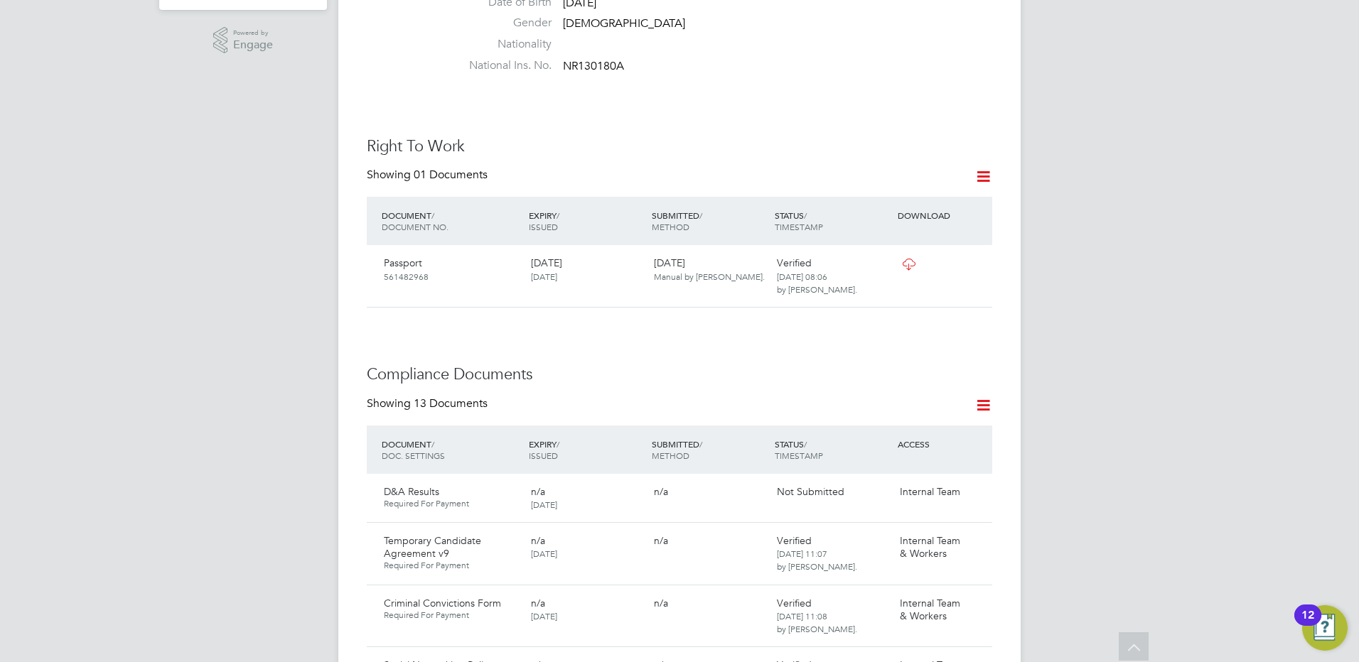
scroll to position [497, 0]
